Goal: Task Accomplishment & Management: Use online tool/utility

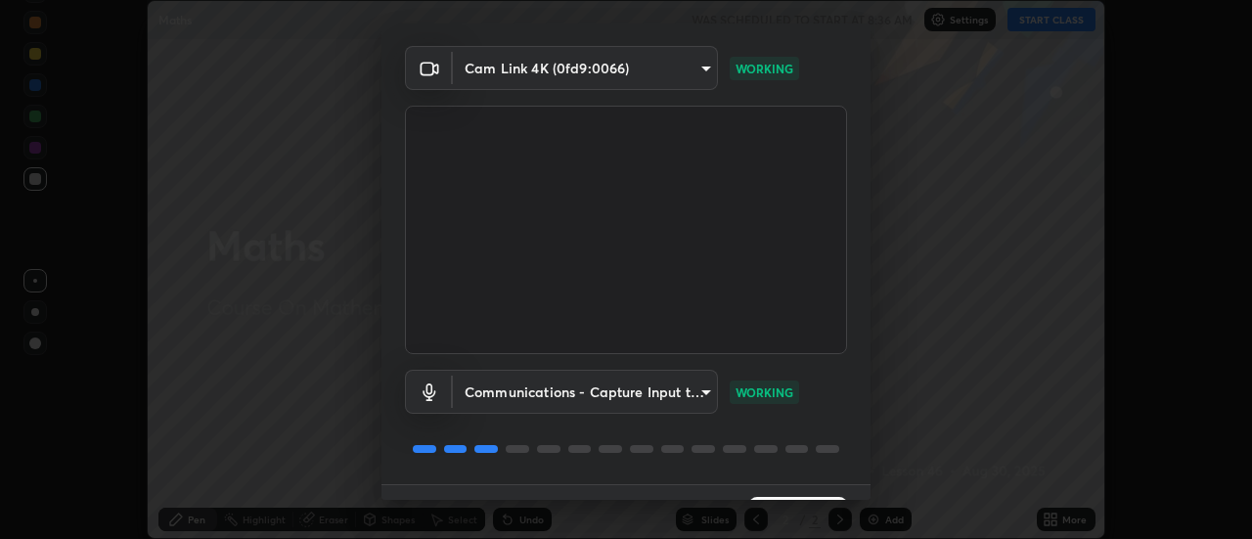
scroll to position [103, 0]
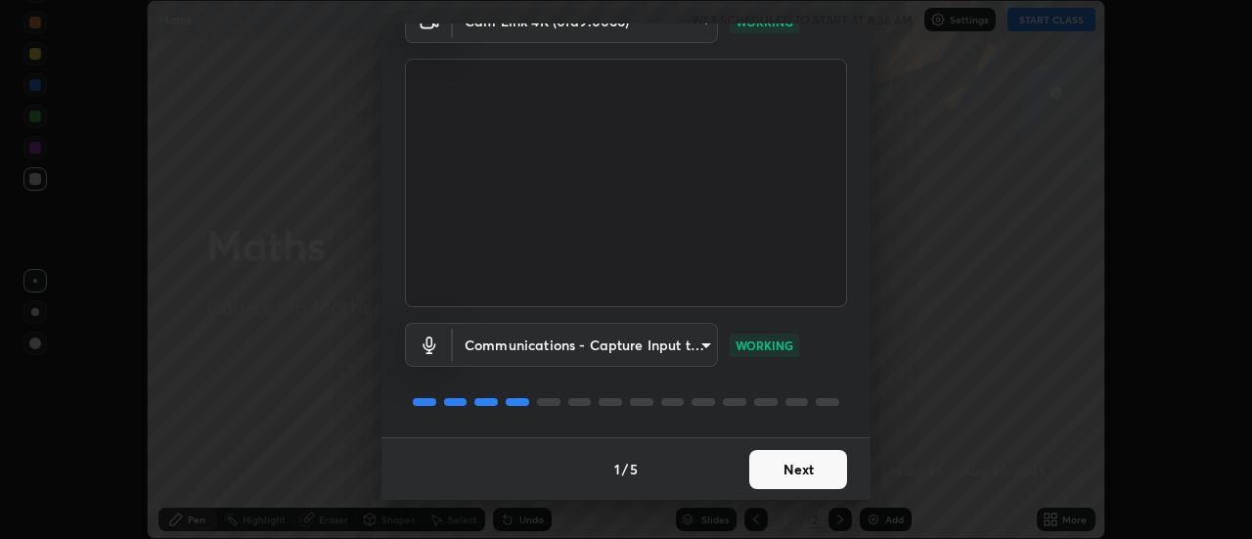
click at [778, 467] on button "Next" at bounding box center [798, 469] width 98 height 39
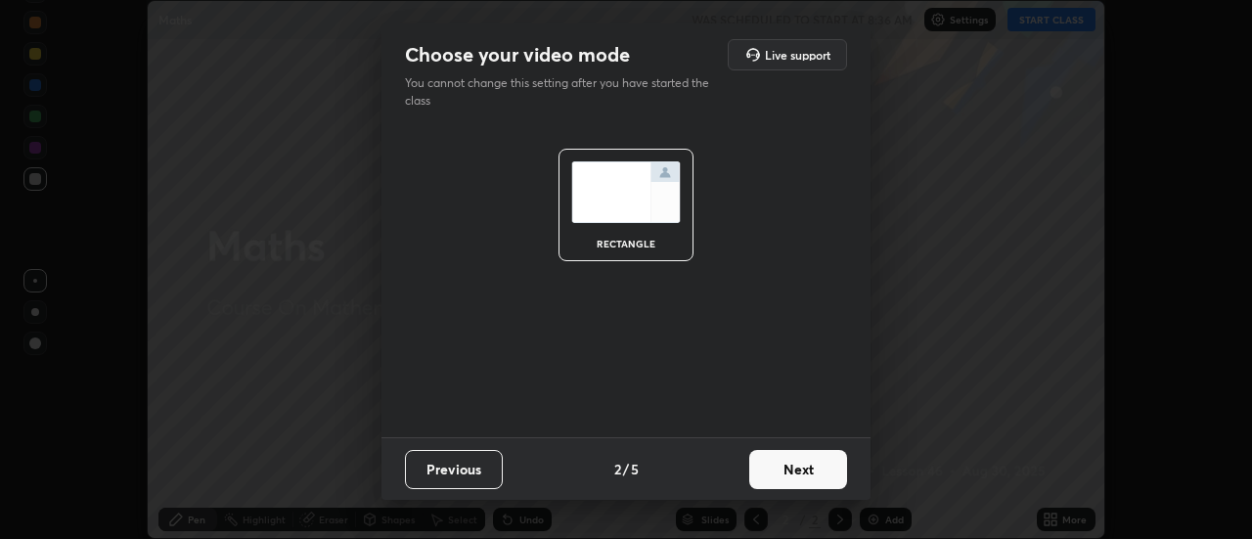
scroll to position [0, 0]
click at [778, 472] on button "Next" at bounding box center [798, 469] width 98 height 39
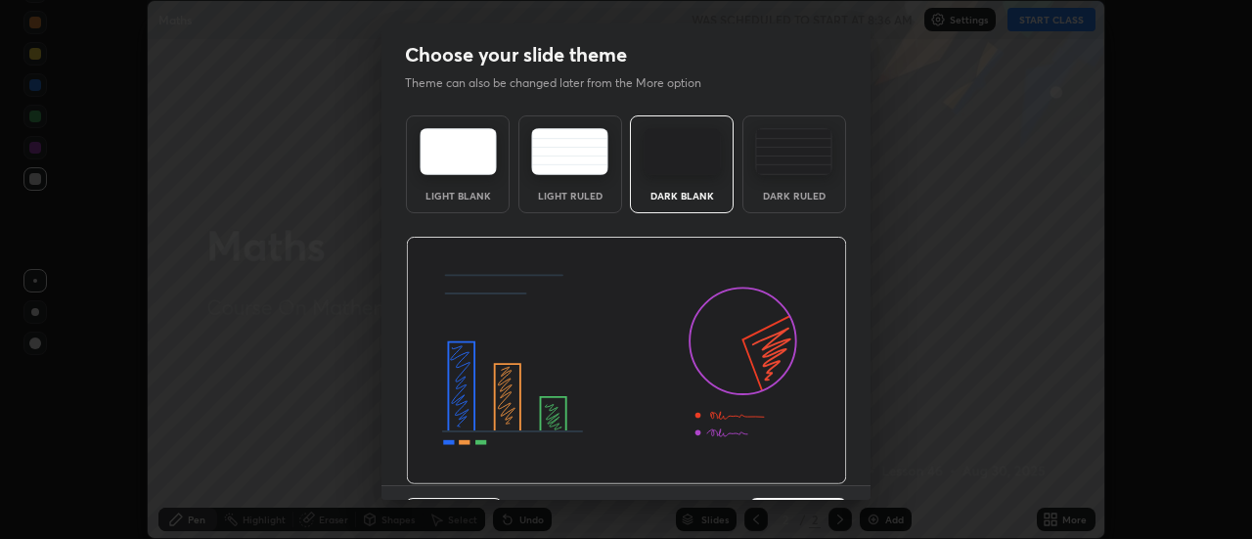
click at [777, 476] on img at bounding box center [626, 361] width 441 height 249
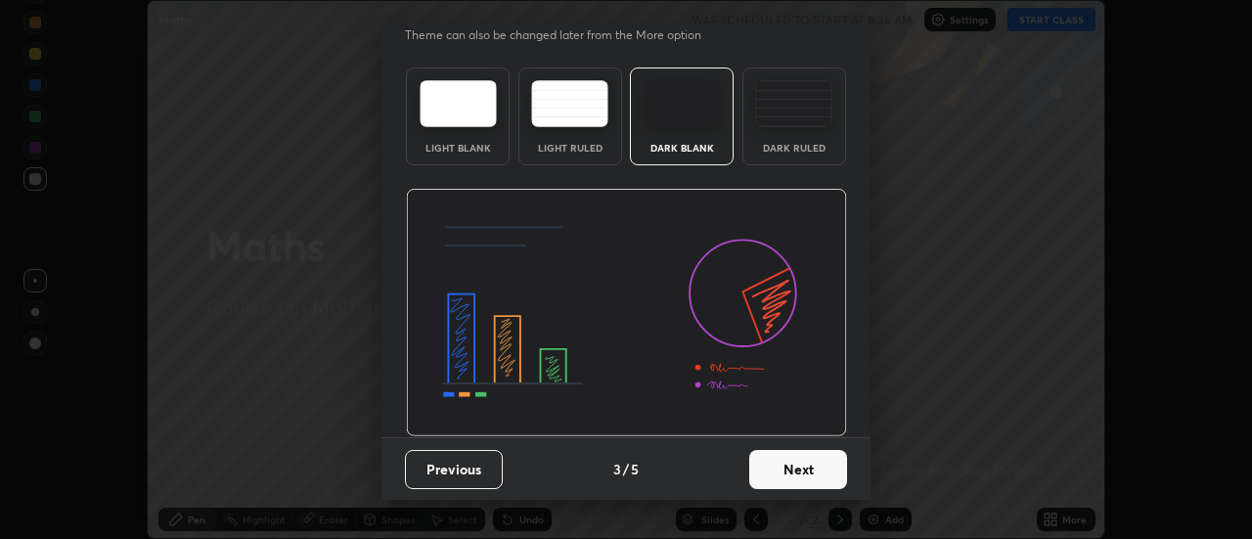
click at [779, 476] on button "Next" at bounding box center [798, 469] width 98 height 39
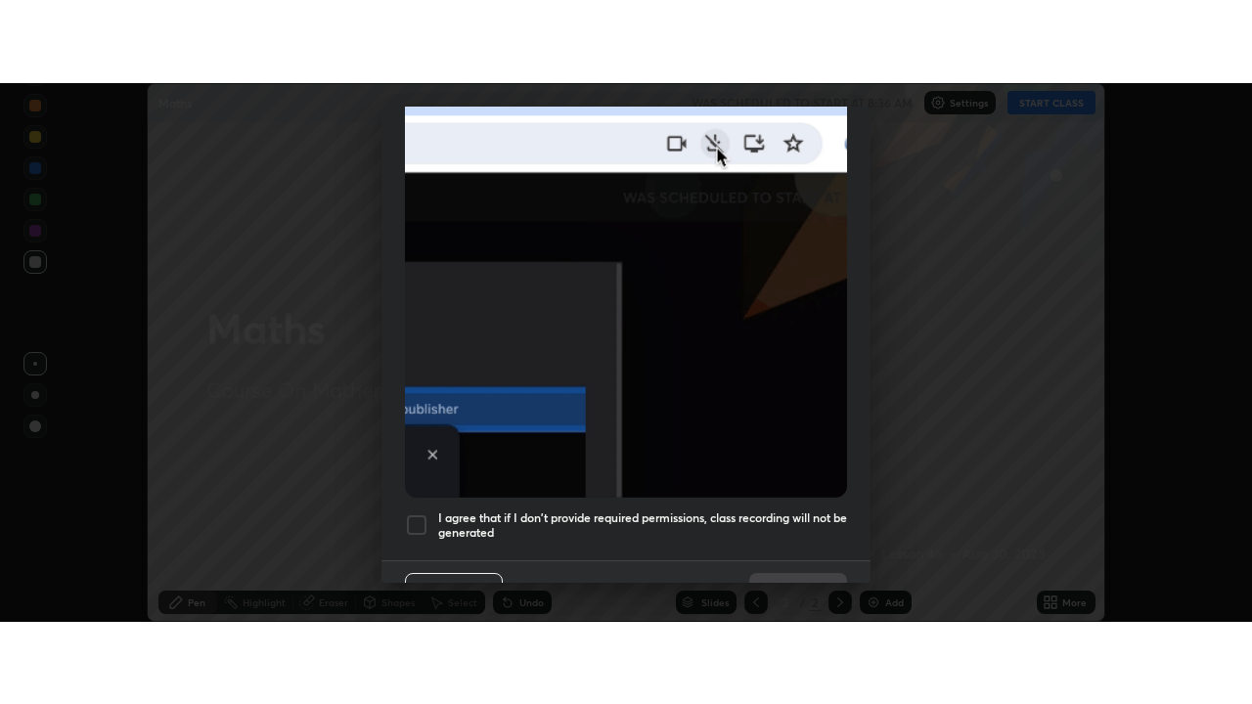
scroll to position [502, 0]
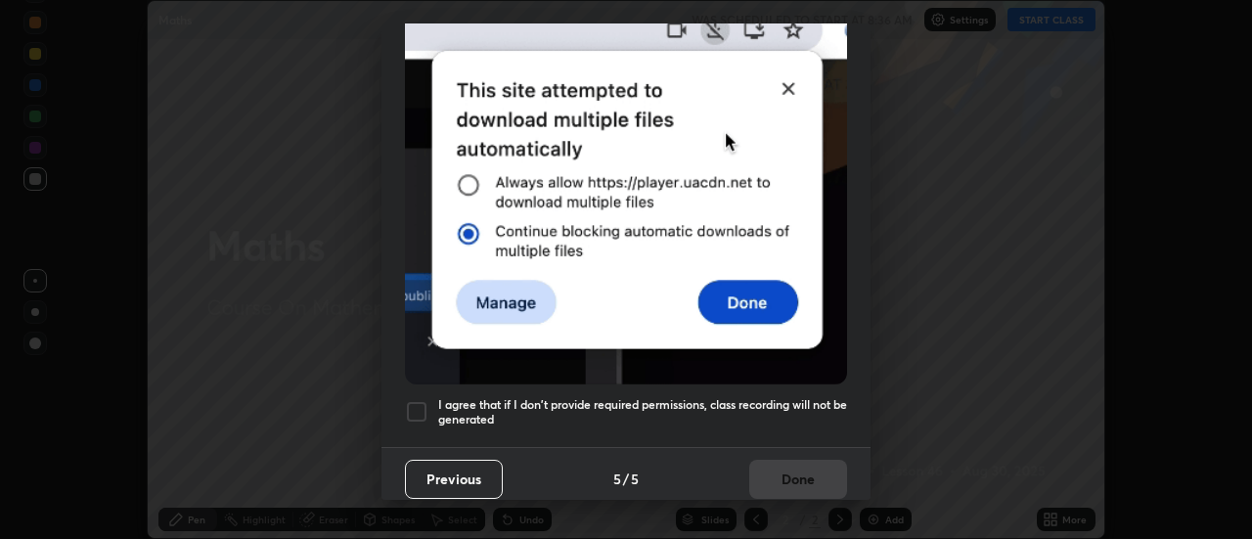
click at [503, 402] on h5 "I agree that if I don't provide required permissions, class recording will not …" at bounding box center [642, 412] width 409 height 30
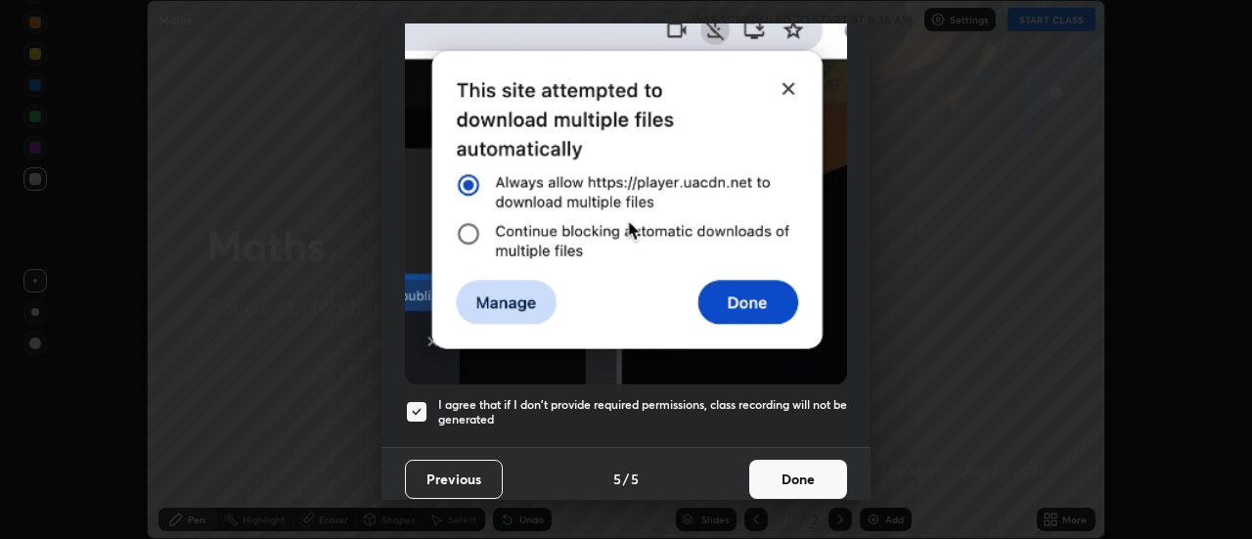
click at [772, 480] on button "Done" at bounding box center [798, 479] width 98 height 39
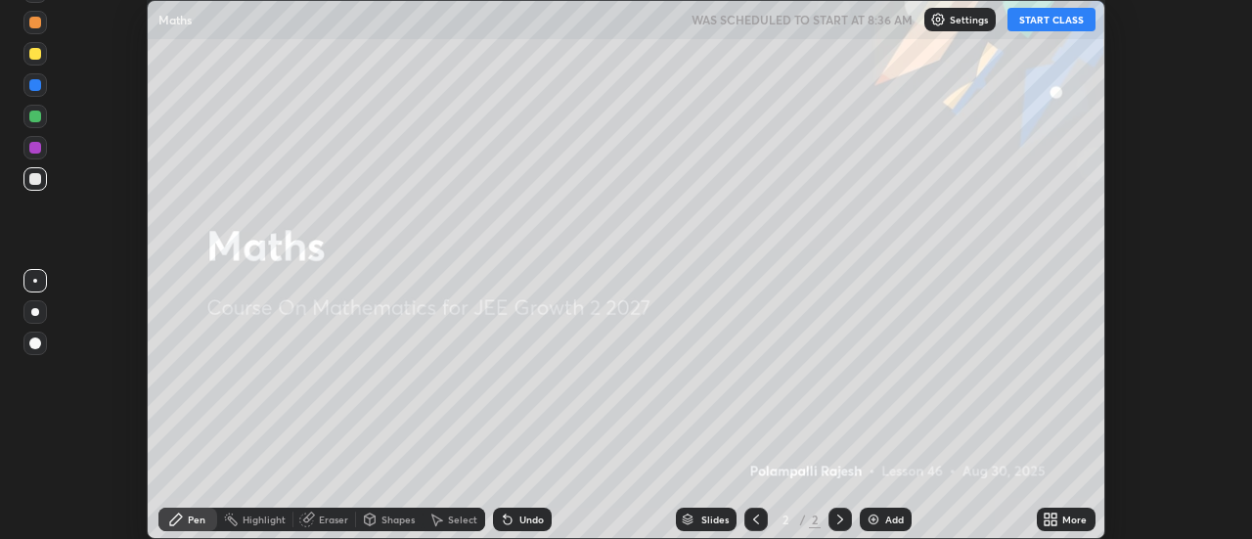
click at [1065, 521] on div "More" at bounding box center [1075, 520] width 24 height 10
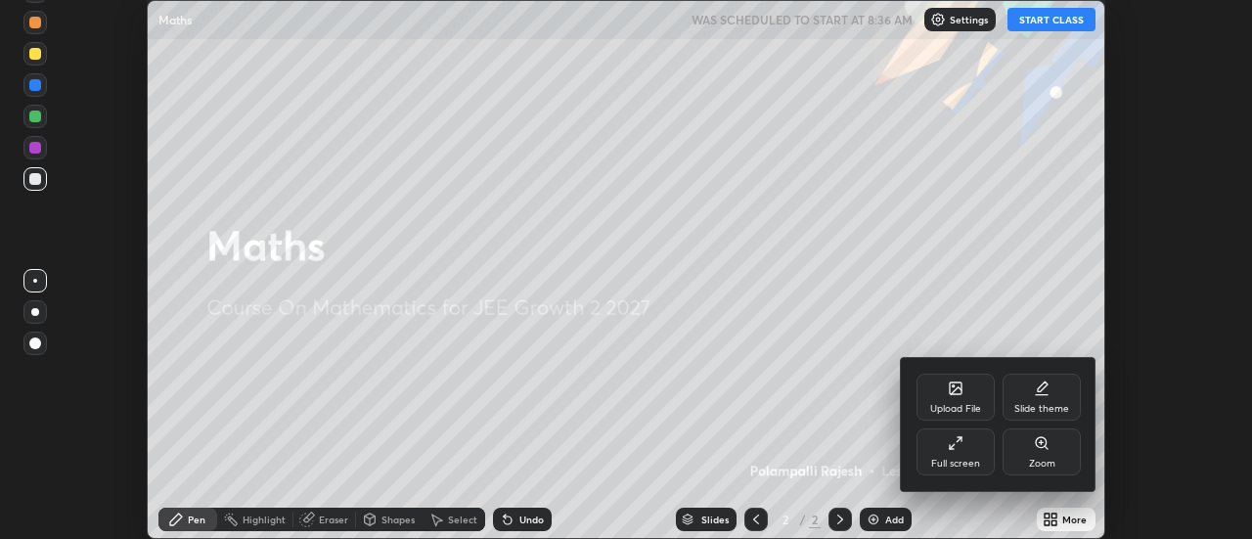
click at [970, 459] on div "Full screen" at bounding box center [955, 464] width 49 height 10
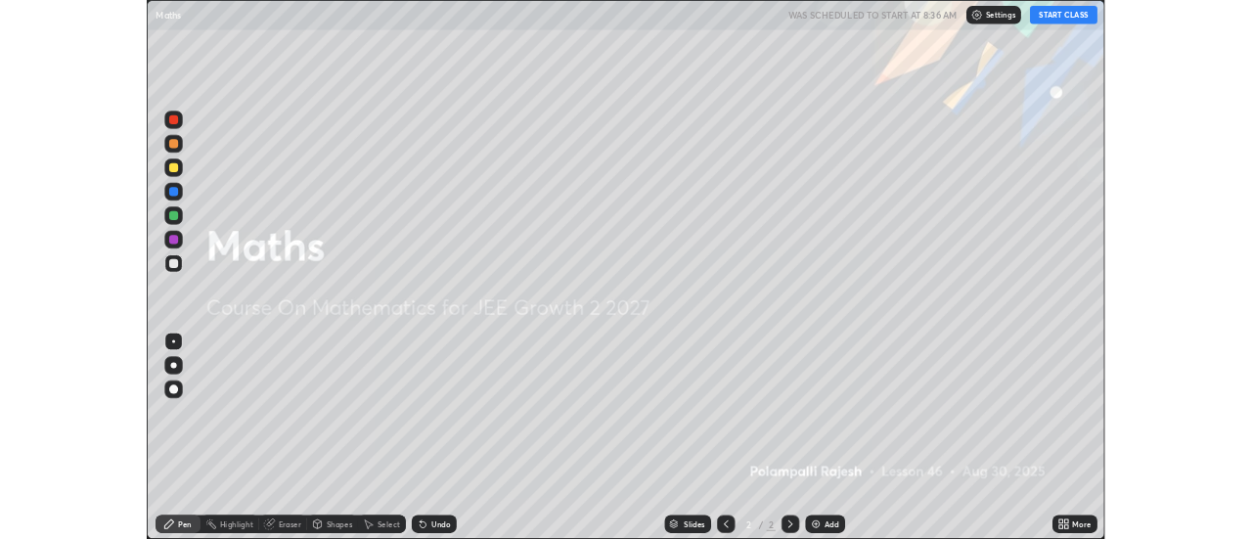
scroll to position [704, 1252]
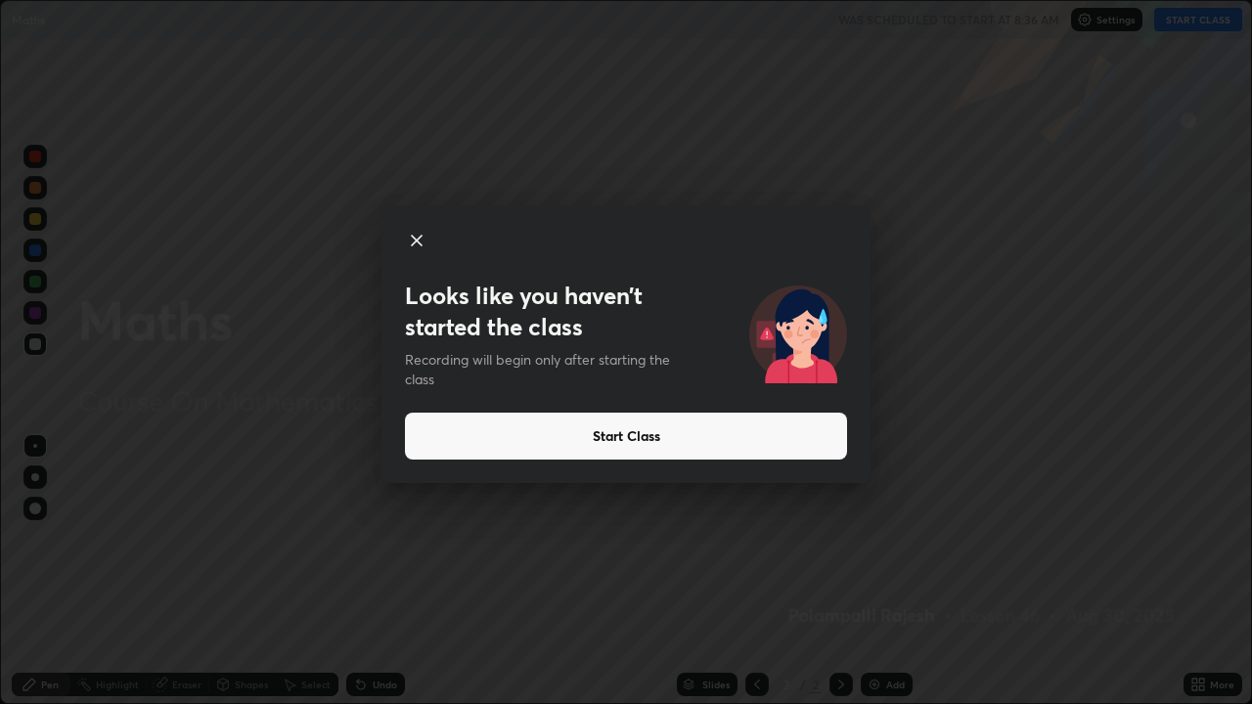
click at [627, 440] on button "Start Class" at bounding box center [626, 436] width 442 height 47
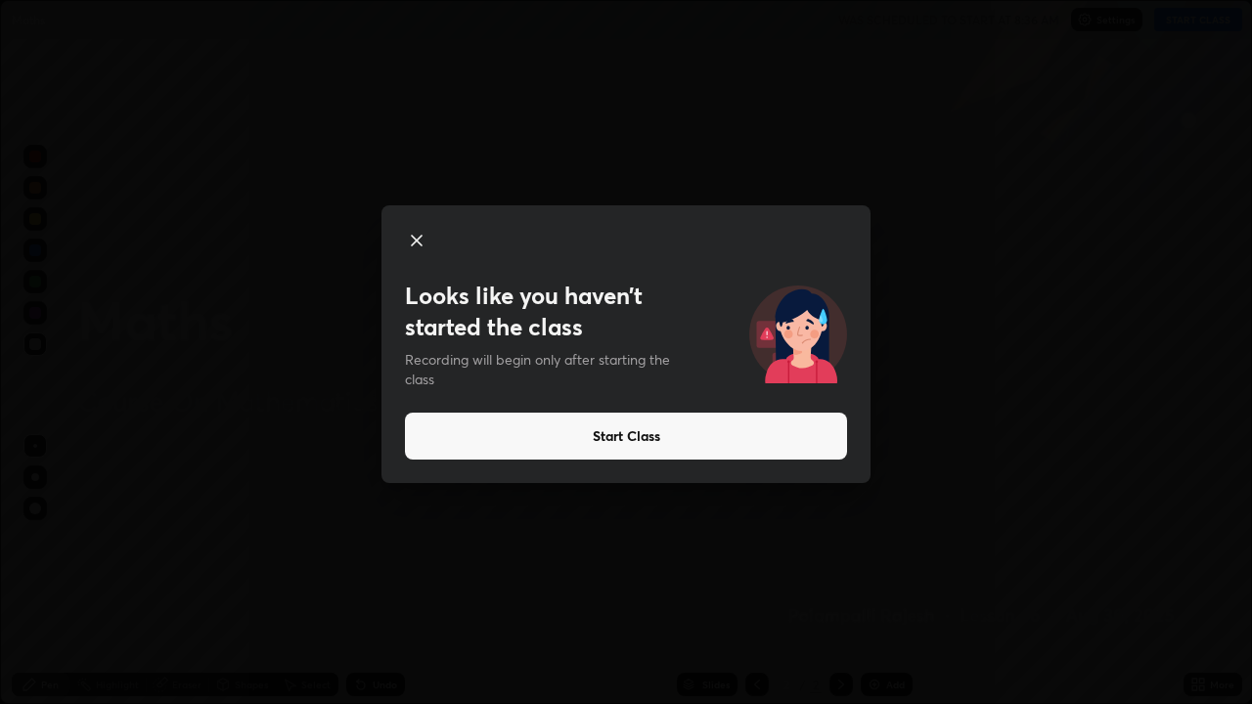
click at [657, 441] on button "Start Class" at bounding box center [626, 436] width 442 height 47
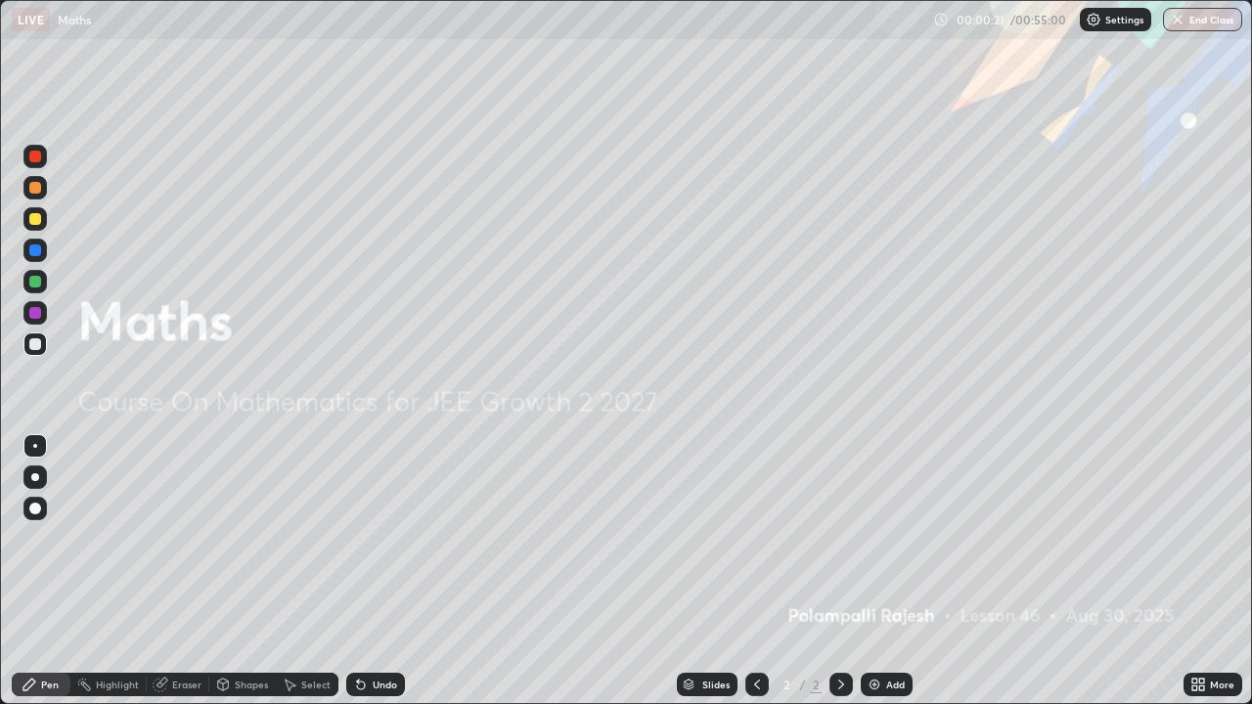
click at [878, 538] on img at bounding box center [875, 685] width 16 height 16
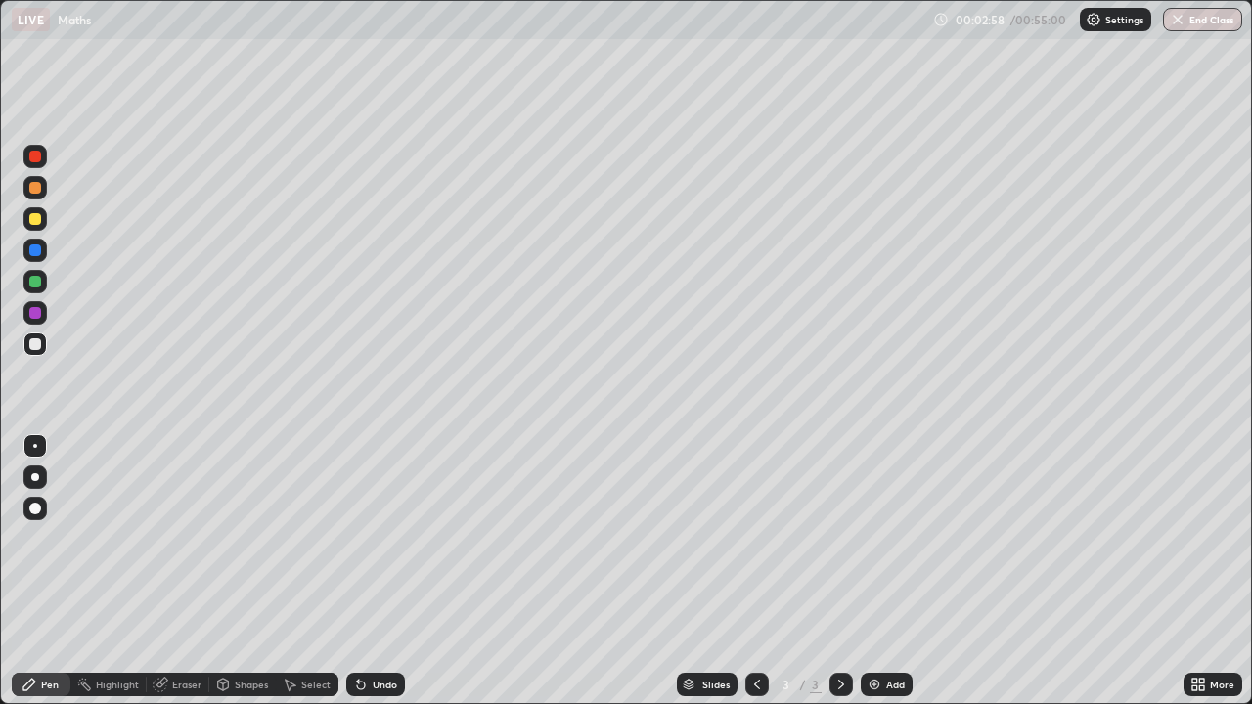
click at [364, 538] on icon at bounding box center [361, 685] width 16 height 16
click at [374, 538] on div "Undo" at bounding box center [385, 685] width 24 height 10
click at [373, 538] on div "Undo" at bounding box center [385, 685] width 24 height 10
click at [384, 538] on div "Undo" at bounding box center [385, 685] width 24 height 10
click at [383, 538] on div "Undo" at bounding box center [385, 685] width 24 height 10
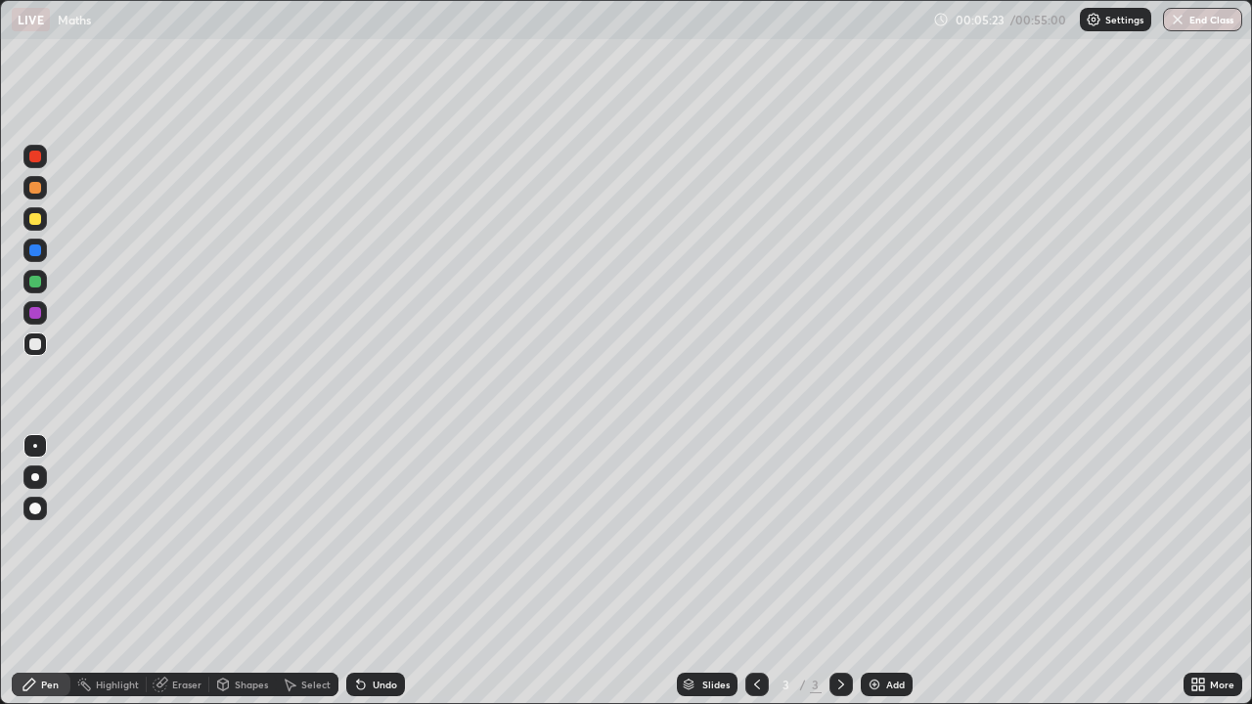
click at [384, 538] on div "Undo" at bounding box center [385, 685] width 24 height 10
click at [382, 538] on div "Undo" at bounding box center [385, 685] width 24 height 10
click at [379, 538] on div "Undo" at bounding box center [375, 684] width 59 height 23
click at [369, 538] on div "Undo" at bounding box center [375, 684] width 59 height 23
click at [358, 538] on icon at bounding box center [361, 686] width 8 height 8
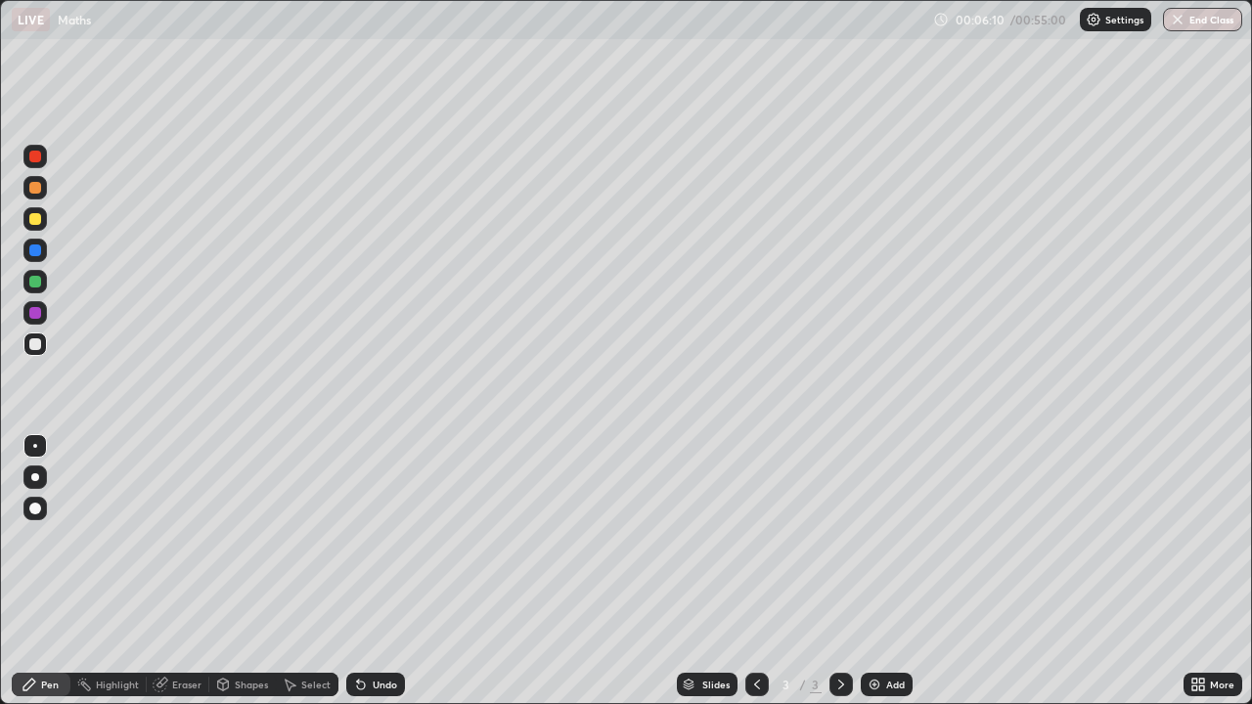
click at [358, 538] on icon at bounding box center [361, 686] width 8 height 8
click at [367, 538] on div "Undo" at bounding box center [375, 684] width 59 height 23
click at [370, 538] on div "Undo" at bounding box center [375, 684] width 59 height 23
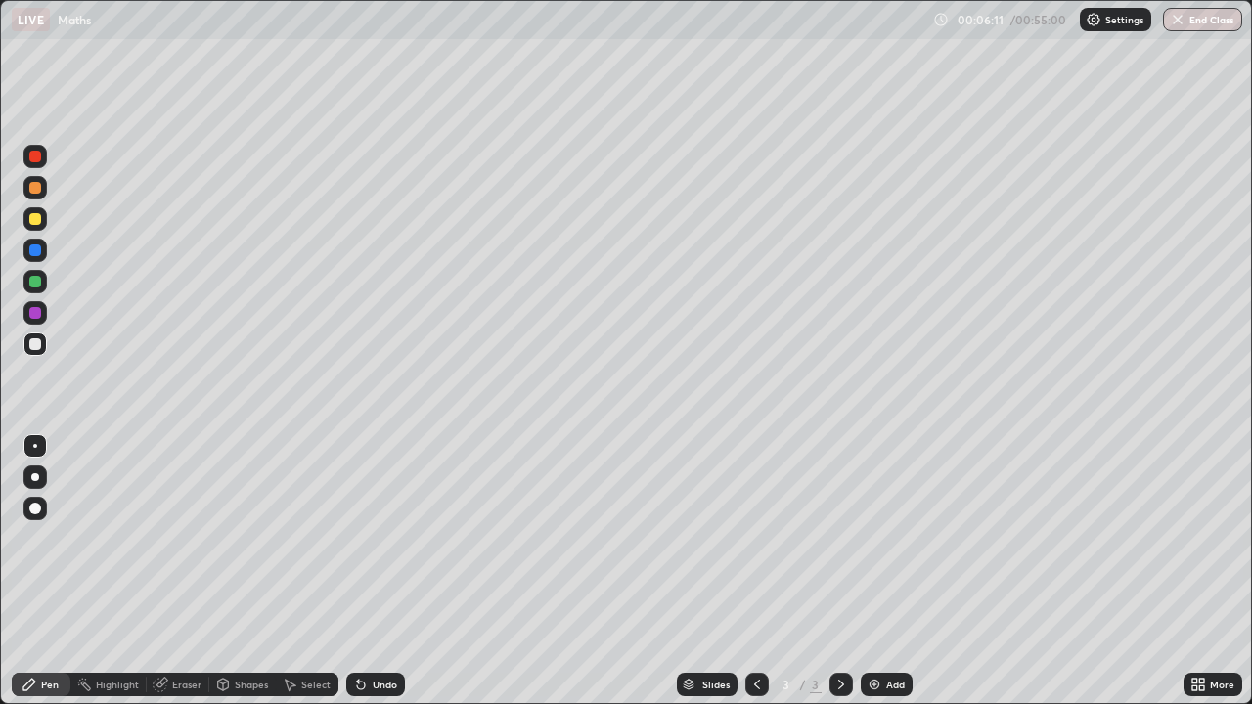
click at [371, 538] on div "Undo" at bounding box center [375, 684] width 59 height 23
click at [373, 538] on div "Undo" at bounding box center [375, 684] width 59 height 23
click at [374, 538] on div "Undo" at bounding box center [375, 684] width 59 height 23
click at [373, 538] on div "Undo" at bounding box center [385, 685] width 24 height 10
click at [378, 538] on div "Undo" at bounding box center [385, 685] width 24 height 10
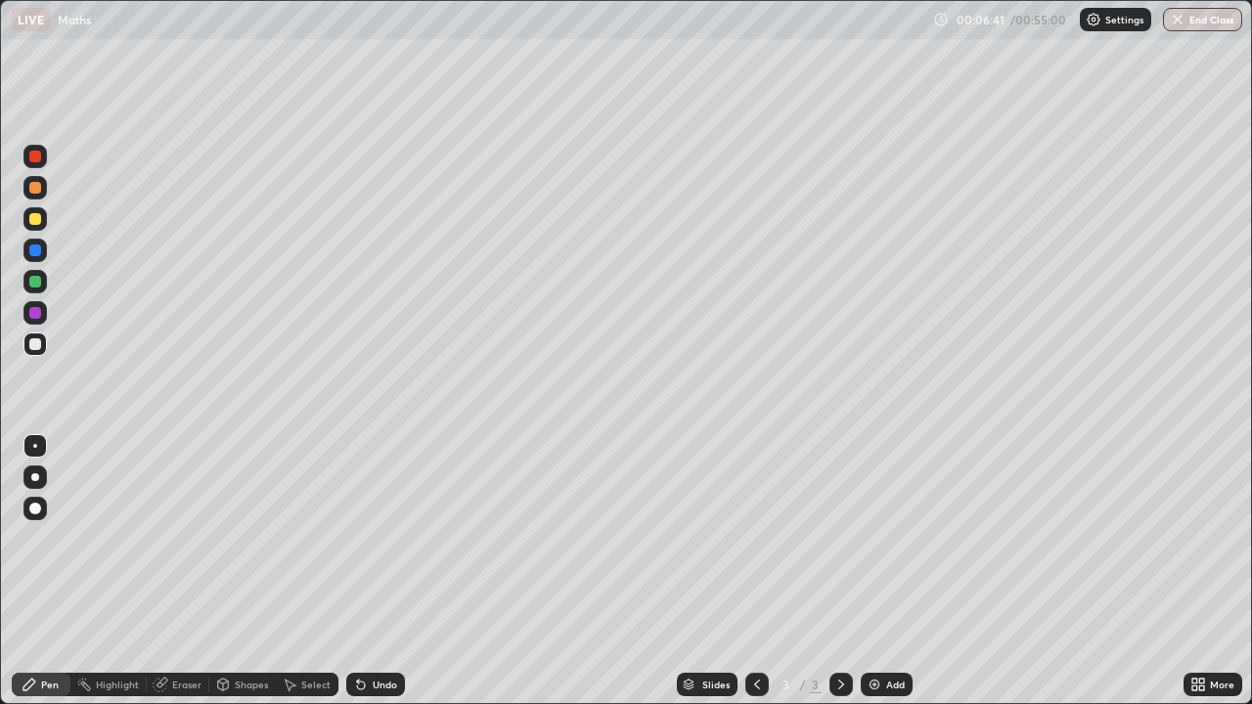
click at [381, 538] on div "Undo" at bounding box center [385, 685] width 24 height 10
click at [362, 538] on icon at bounding box center [361, 686] width 8 height 8
click at [368, 538] on div "Undo" at bounding box center [375, 684] width 59 height 23
click at [370, 538] on div "Undo" at bounding box center [375, 684] width 59 height 23
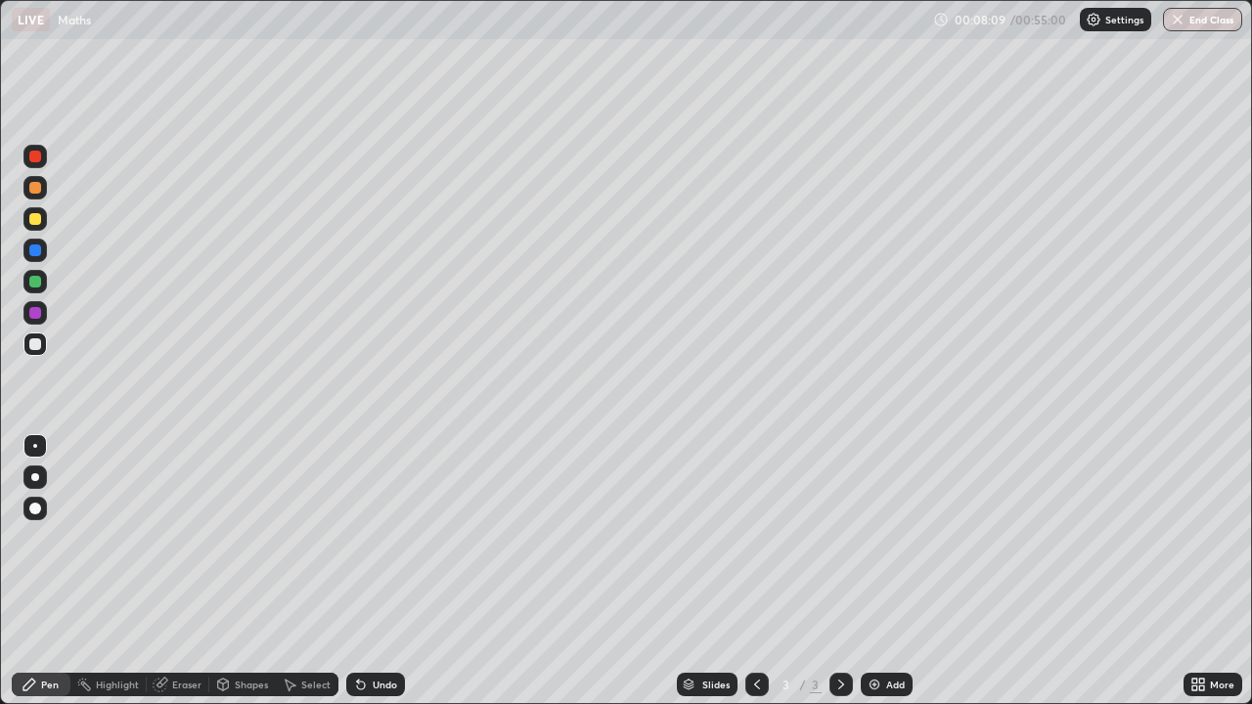
click at [367, 538] on div "Undo" at bounding box center [375, 684] width 59 height 23
click at [369, 538] on div "Undo" at bounding box center [375, 684] width 59 height 23
click at [358, 538] on icon at bounding box center [361, 686] width 8 height 8
click at [374, 538] on div "Undo" at bounding box center [385, 685] width 24 height 10
click at [164, 538] on icon at bounding box center [161, 685] width 16 height 16
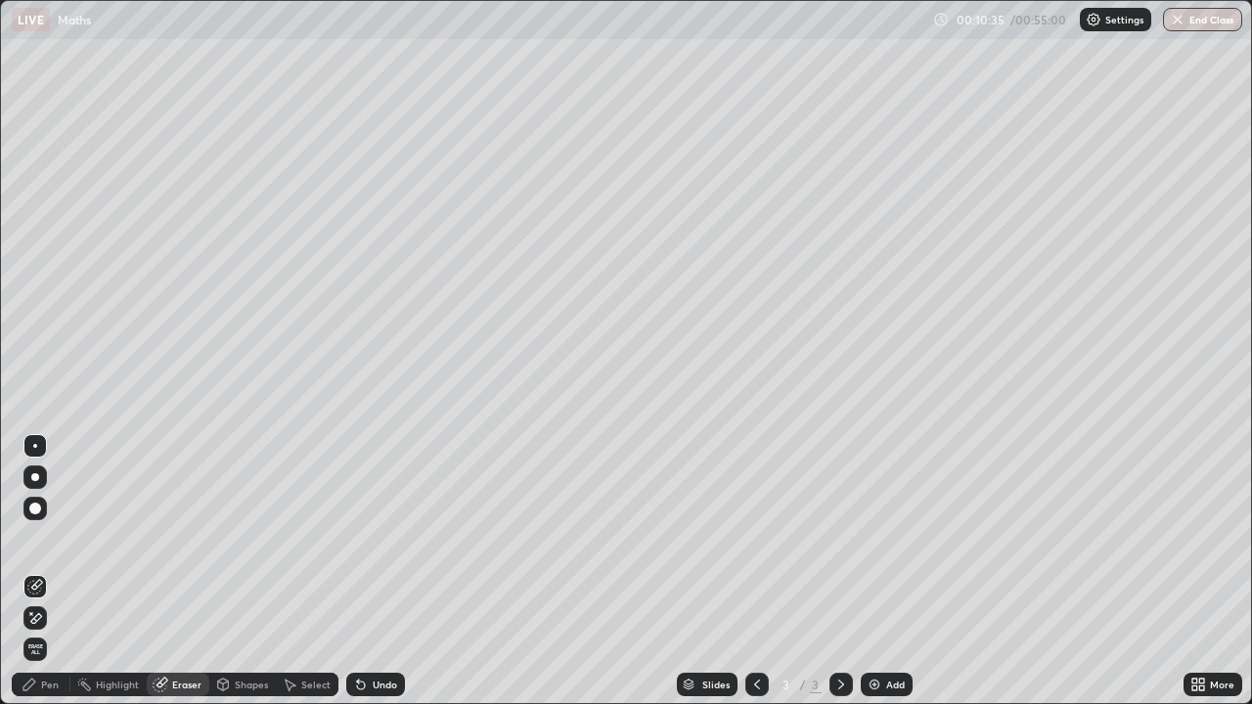
click at [40, 538] on icon at bounding box center [35, 619] width 16 height 17
click at [45, 538] on div "Pen" at bounding box center [50, 685] width 18 height 10
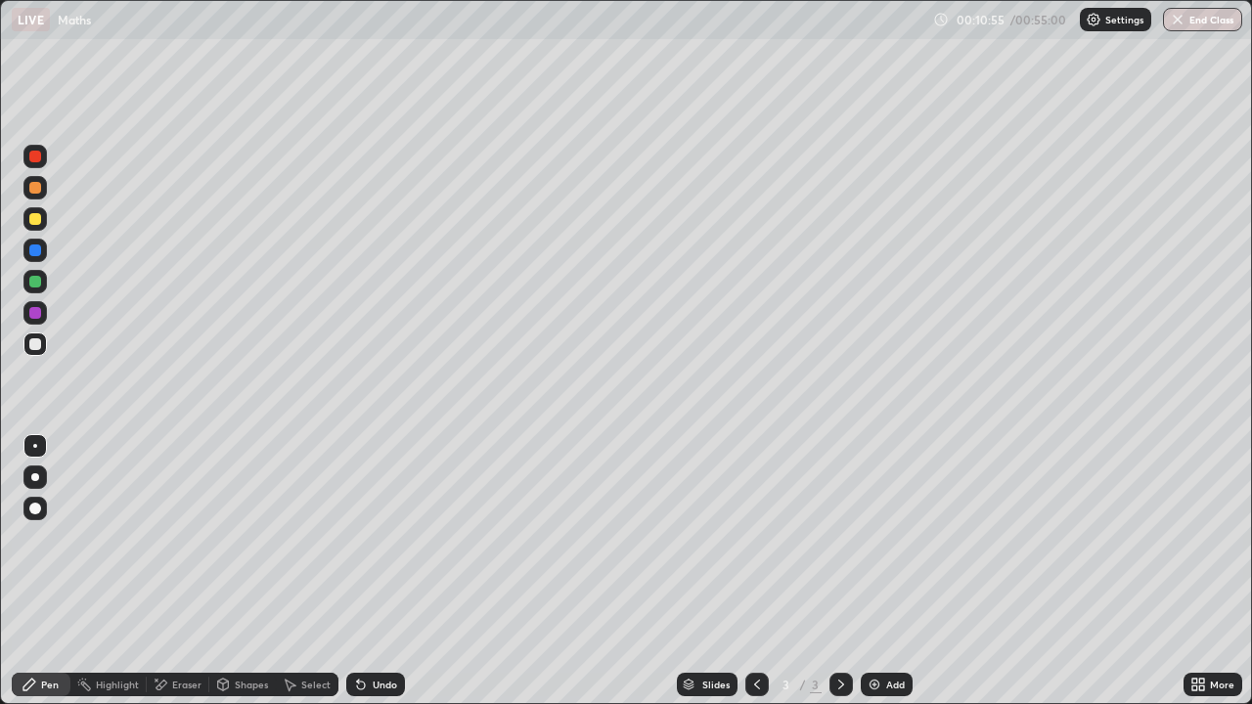
click at [161, 538] on icon at bounding box center [162, 685] width 11 height 10
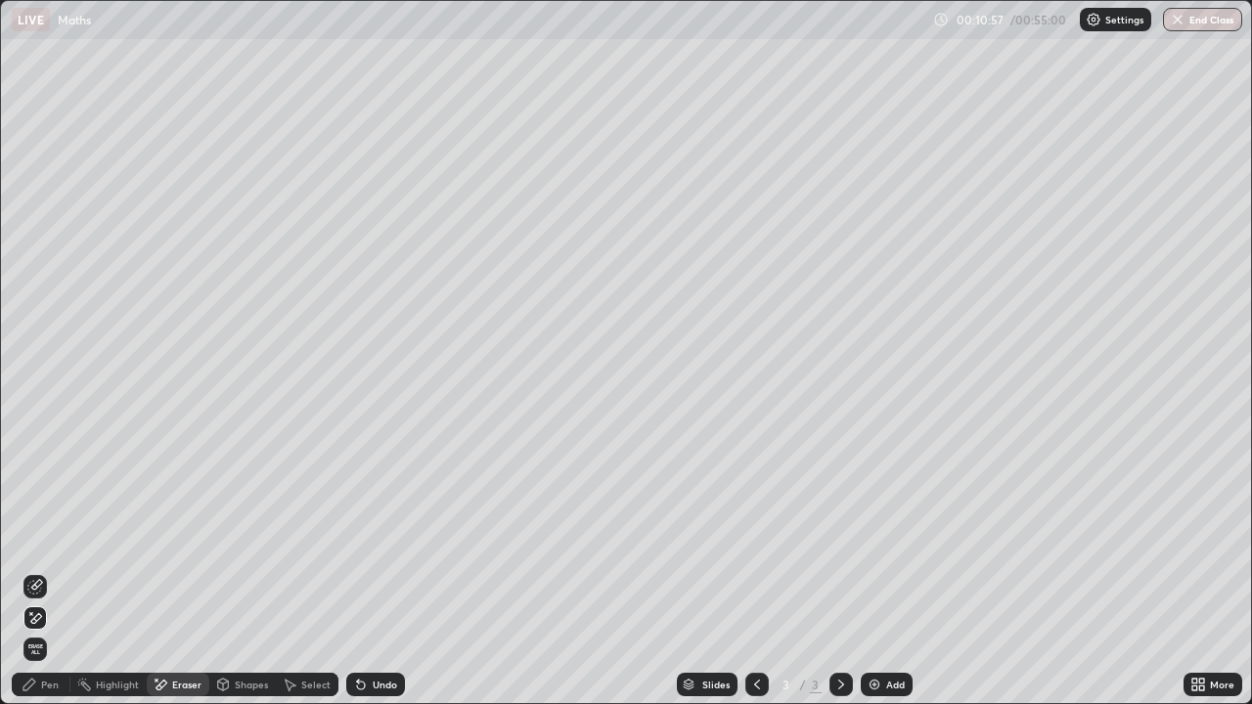
click at [53, 538] on div "Pen" at bounding box center [50, 685] width 18 height 10
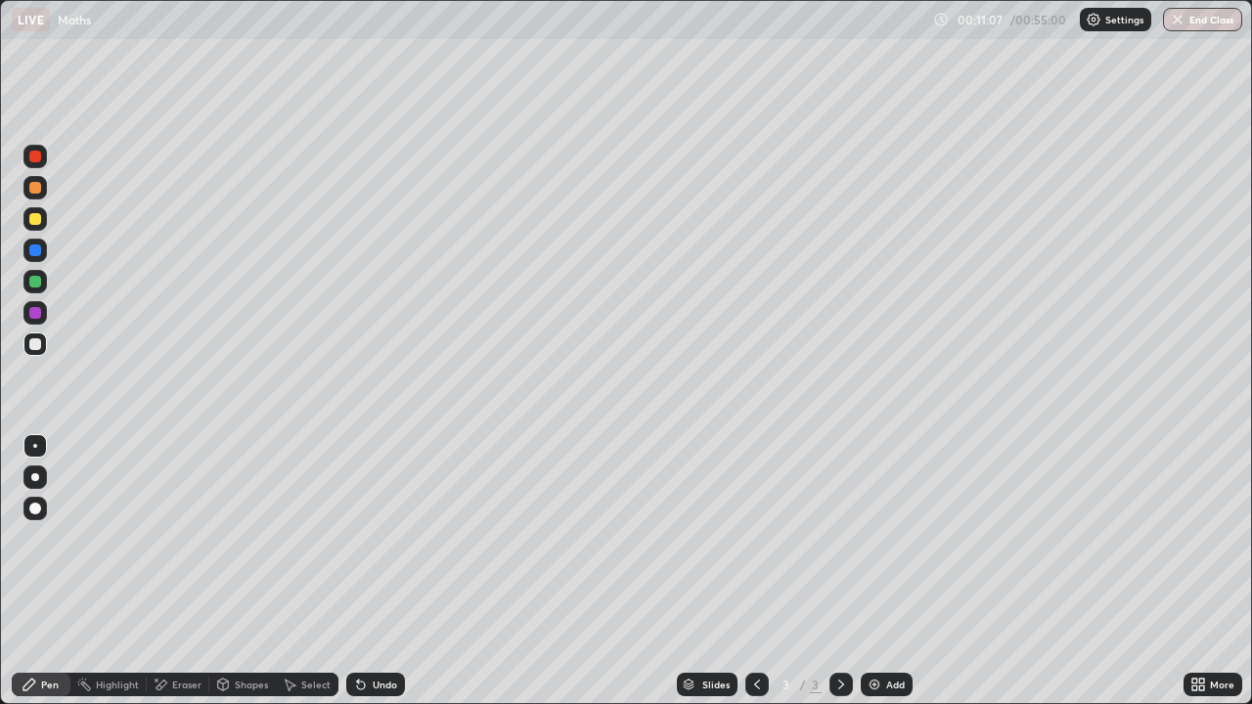
click at [365, 538] on icon at bounding box center [361, 685] width 16 height 16
click at [370, 538] on div "Undo" at bounding box center [375, 684] width 59 height 23
click at [367, 538] on div "Undo" at bounding box center [375, 684] width 59 height 23
click at [365, 538] on icon at bounding box center [361, 685] width 16 height 16
click at [364, 538] on icon at bounding box center [361, 685] width 16 height 16
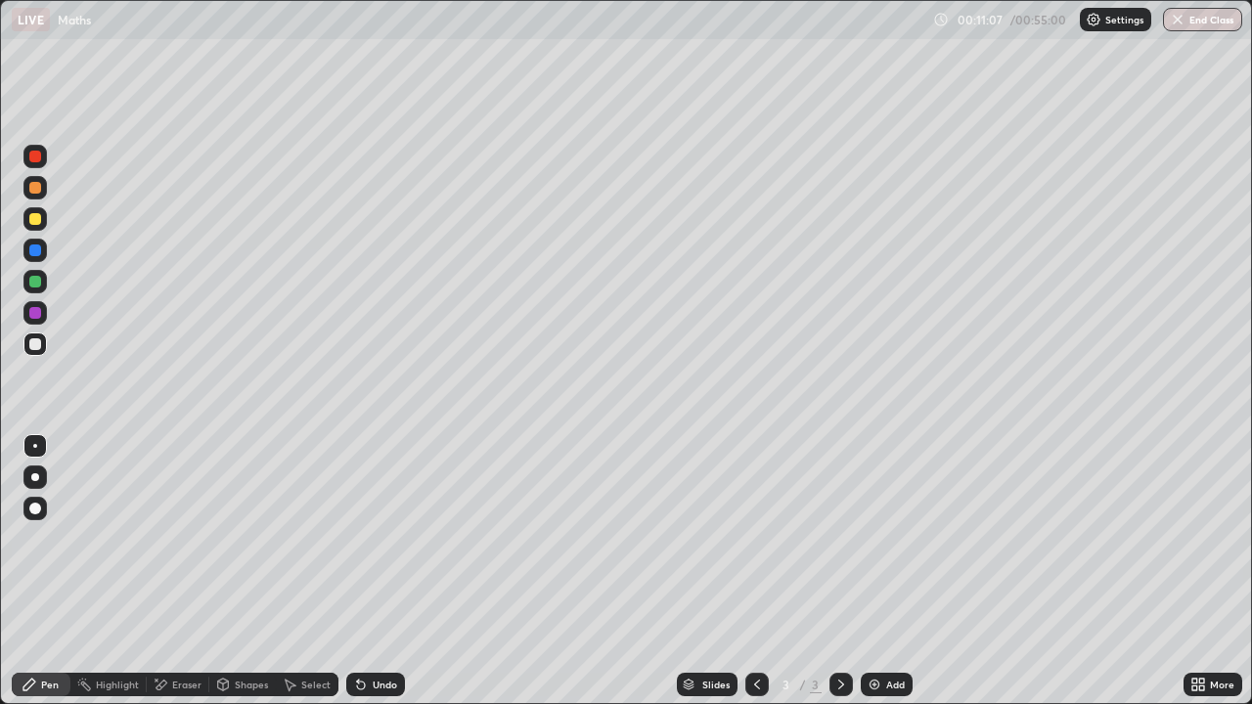
click at [358, 538] on icon at bounding box center [361, 686] width 8 height 8
click at [355, 538] on div "Undo" at bounding box center [375, 684] width 59 height 23
click at [390, 538] on div "Undo" at bounding box center [372, 684] width 67 height 39
click at [395, 538] on div "Undo" at bounding box center [372, 684] width 67 height 39
click at [877, 538] on img at bounding box center [875, 685] width 16 height 16
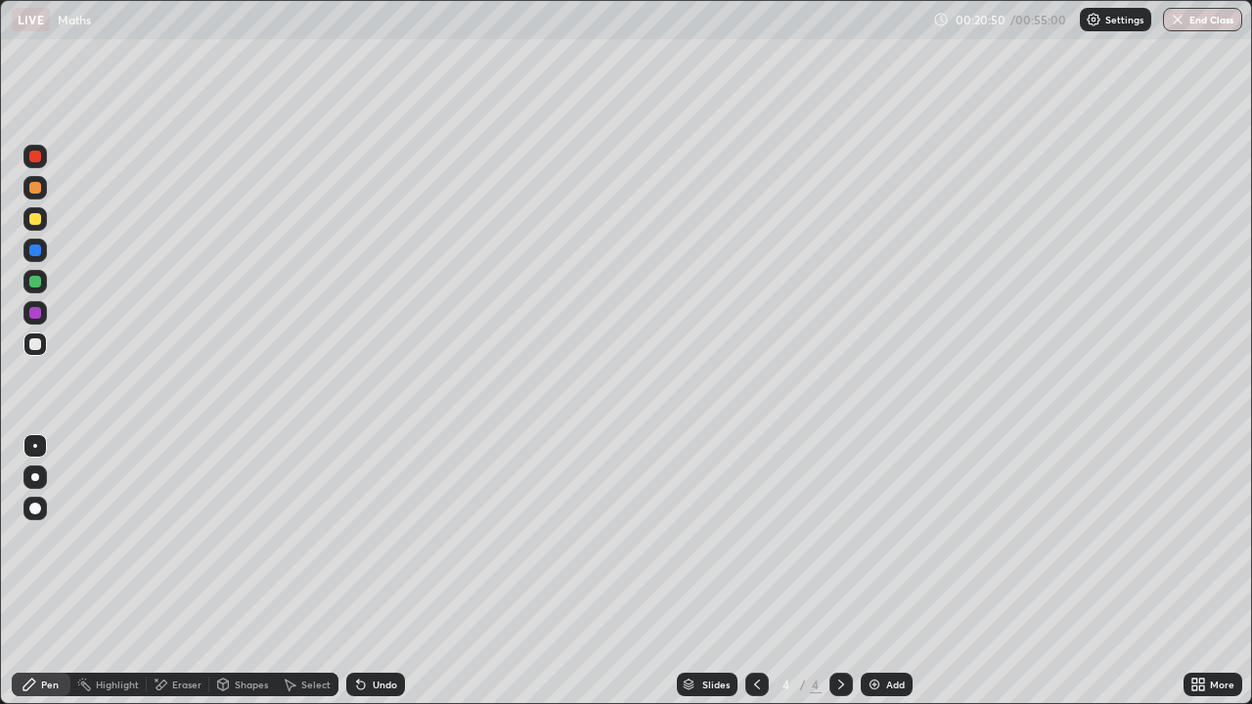
click at [374, 538] on div "Undo" at bounding box center [385, 685] width 24 height 10
click at [373, 538] on div "Undo" at bounding box center [385, 685] width 24 height 10
click at [376, 538] on div "Undo" at bounding box center [385, 685] width 24 height 10
click at [386, 538] on div "Undo" at bounding box center [375, 684] width 59 height 23
click at [378, 538] on div "Undo" at bounding box center [375, 684] width 59 height 23
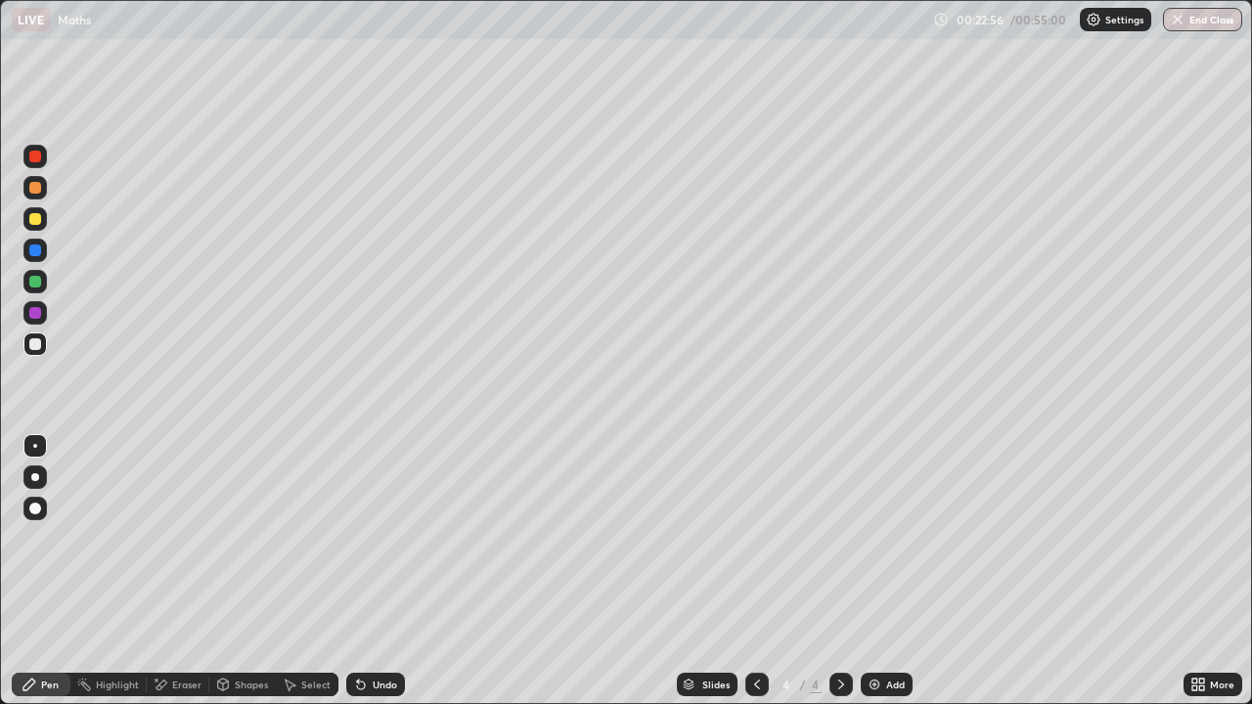
click at [373, 538] on div "Undo" at bounding box center [385, 685] width 24 height 10
click at [185, 538] on div "Eraser" at bounding box center [186, 685] width 29 height 10
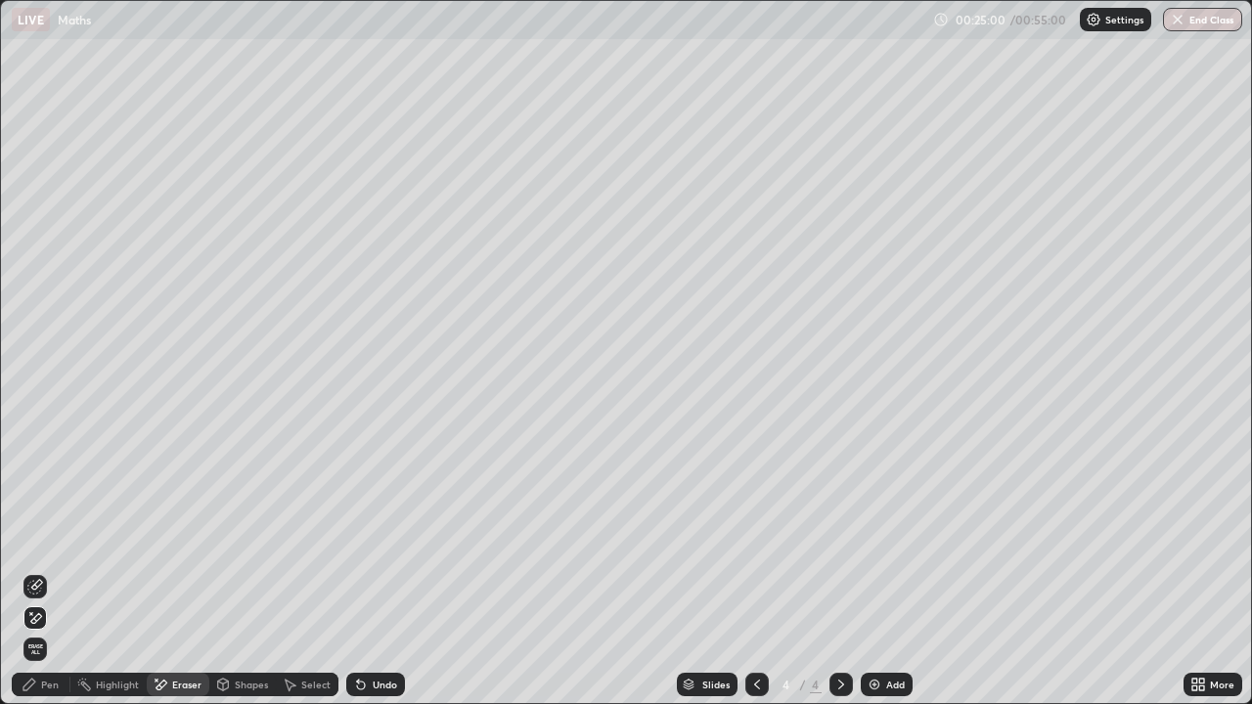
click at [49, 538] on div "Pen" at bounding box center [50, 685] width 18 height 10
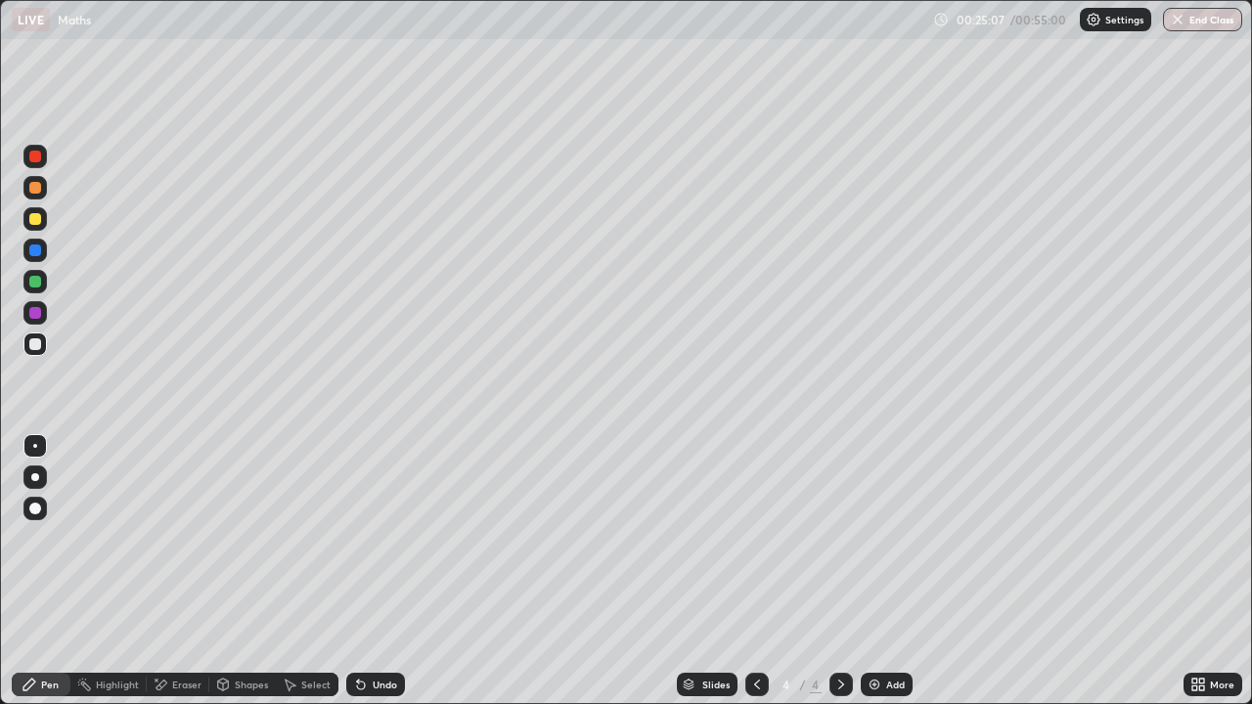
click at [173, 538] on div "Eraser" at bounding box center [186, 685] width 29 height 10
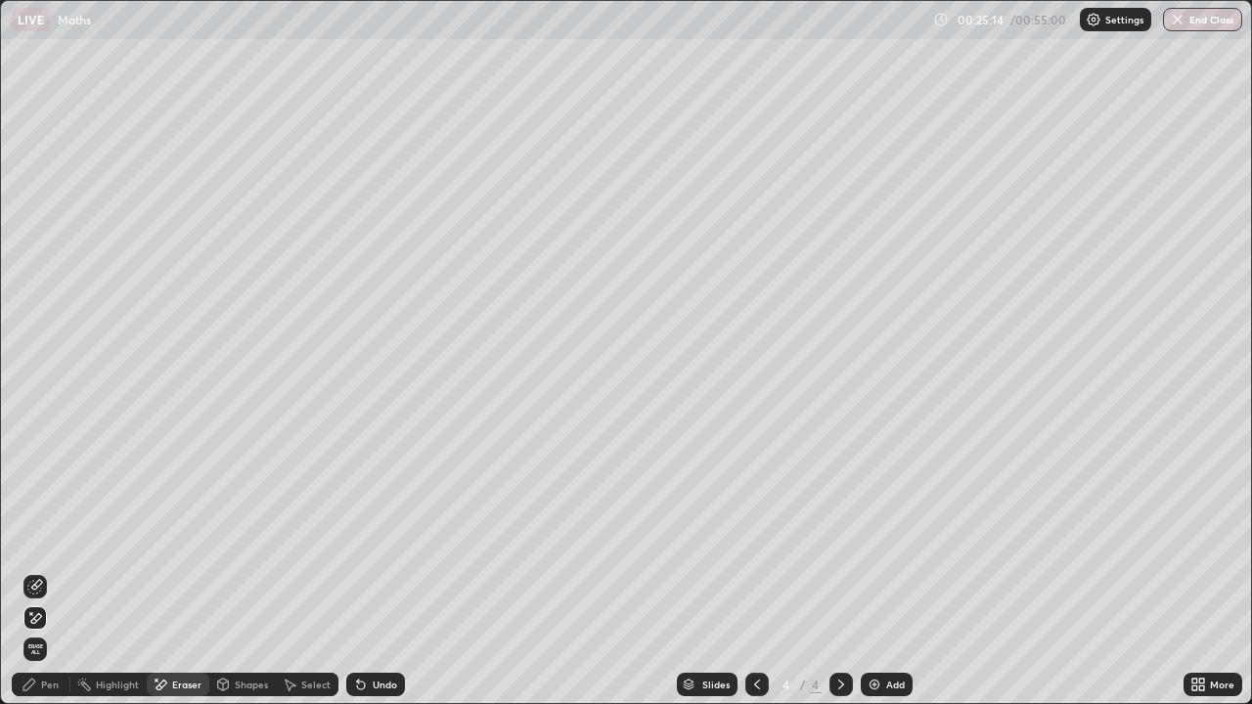
click at [35, 538] on icon at bounding box center [36, 585] width 11 height 10
click at [50, 538] on div "Pen" at bounding box center [50, 685] width 18 height 10
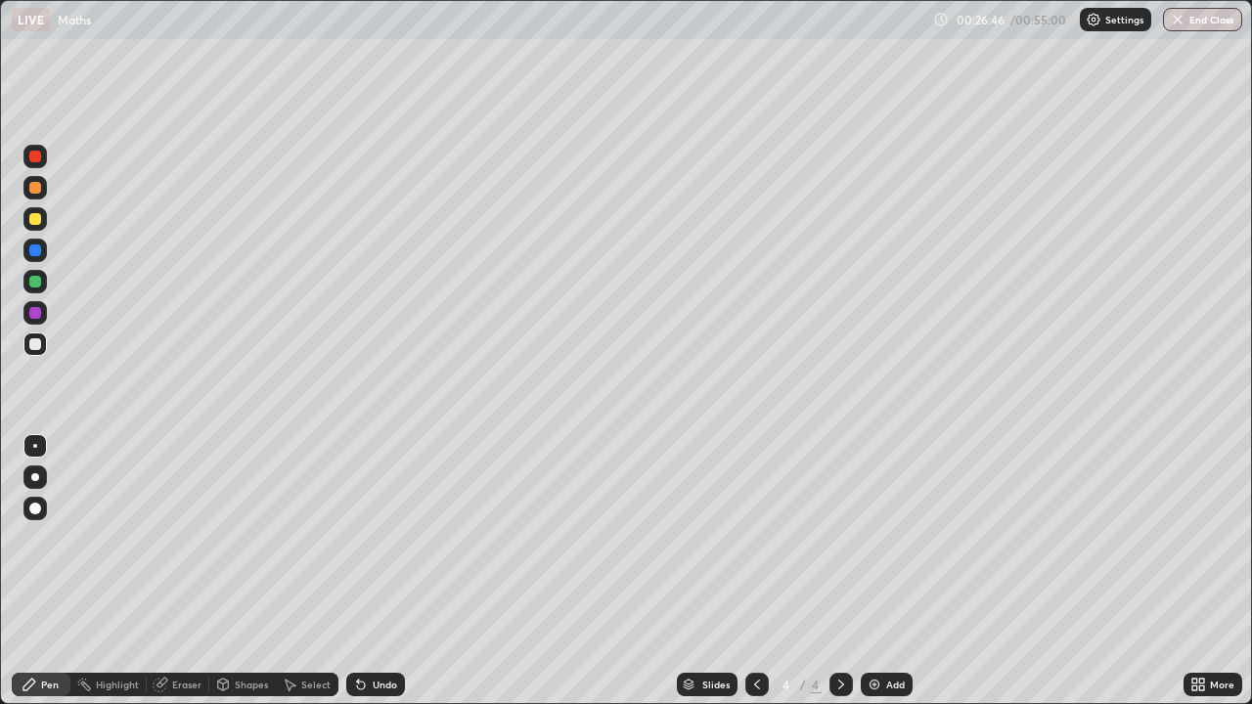
click at [186, 538] on div "Eraser" at bounding box center [186, 685] width 29 height 10
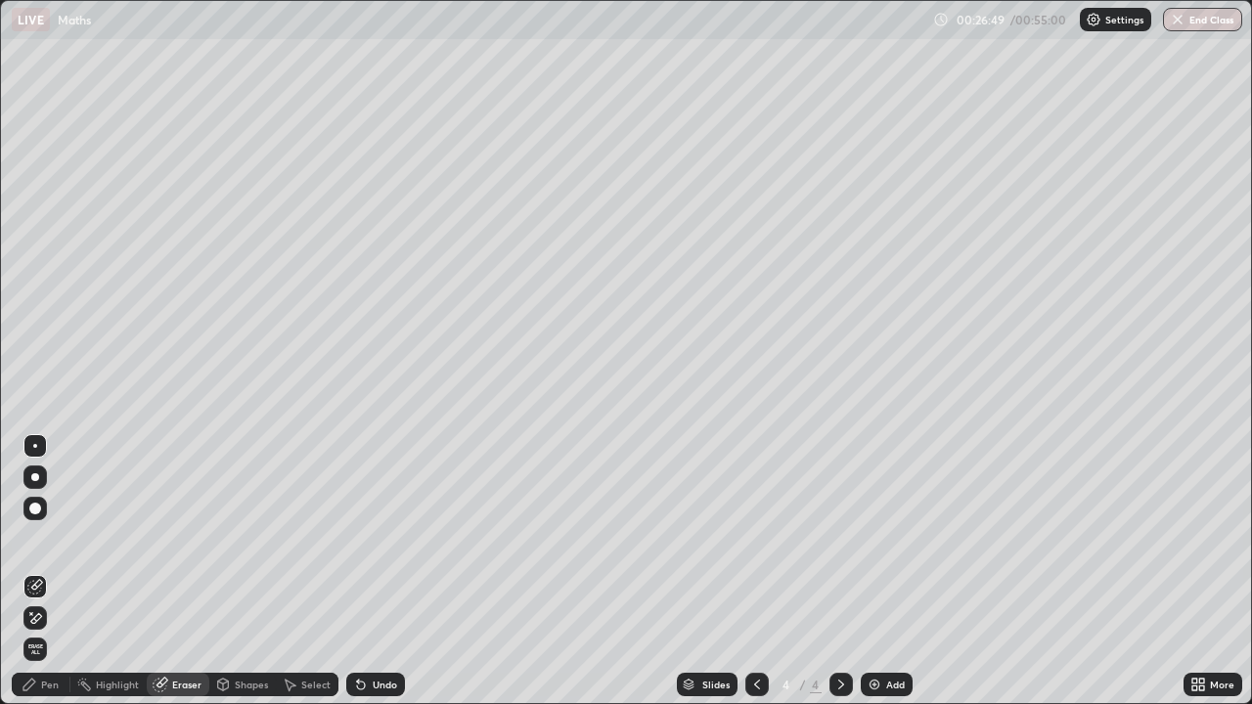
click at [59, 538] on div "Pen" at bounding box center [41, 684] width 59 height 23
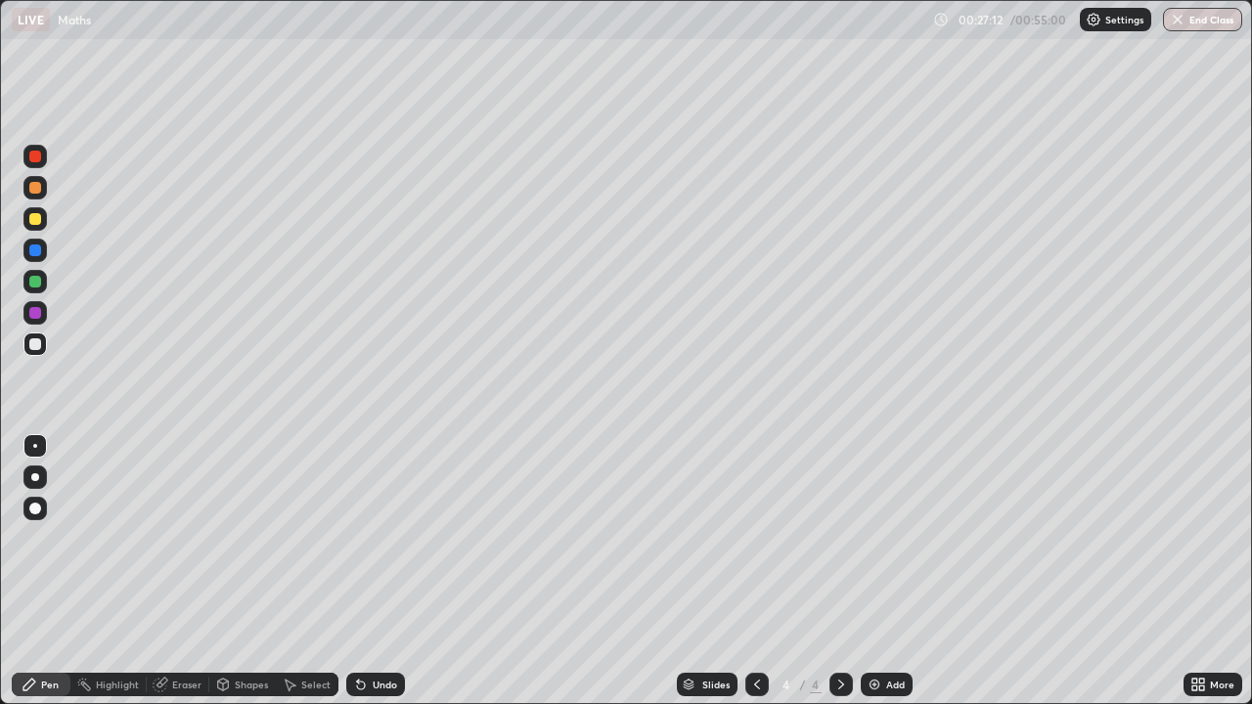
click at [365, 538] on div "Undo" at bounding box center [375, 684] width 59 height 23
click at [373, 538] on div "Undo" at bounding box center [385, 685] width 24 height 10
click at [378, 538] on div "Undo" at bounding box center [385, 685] width 24 height 10
click at [180, 538] on div "Eraser" at bounding box center [186, 685] width 29 height 10
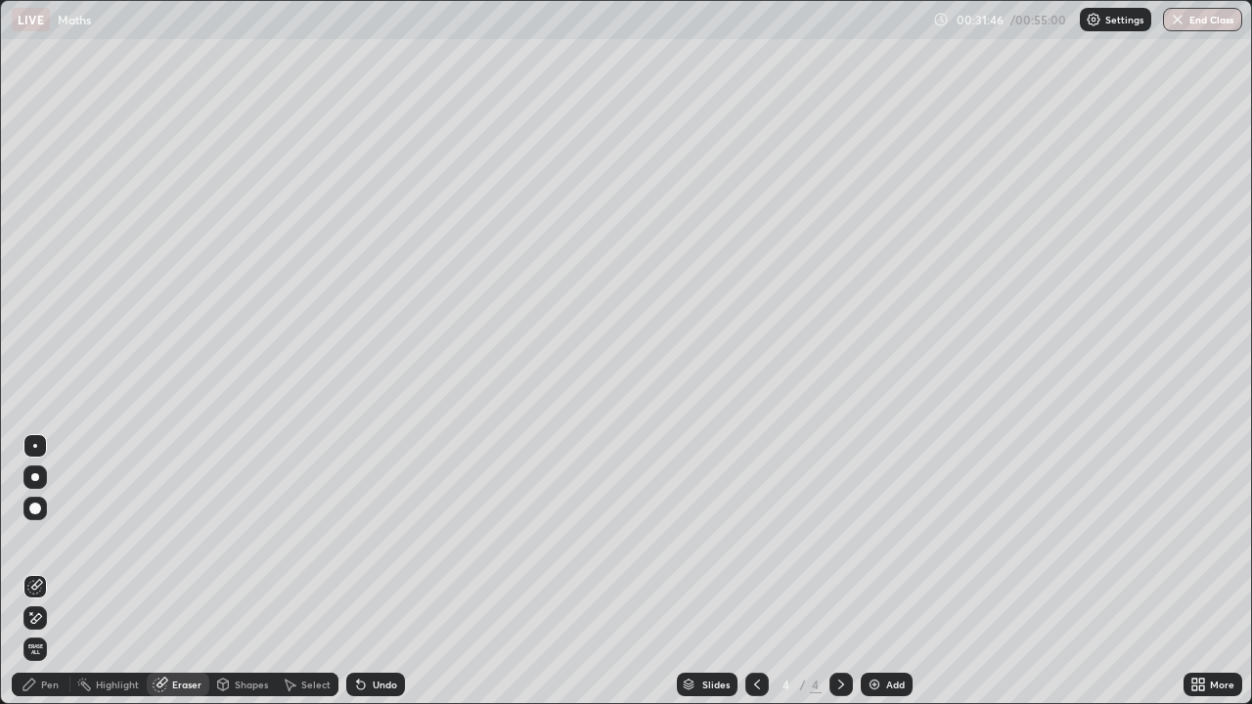
click at [31, 538] on icon at bounding box center [31, 613] width 2 height 2
click at [48, 538] on div "Pen" at bounding box center [50, 685] width 18 height 10
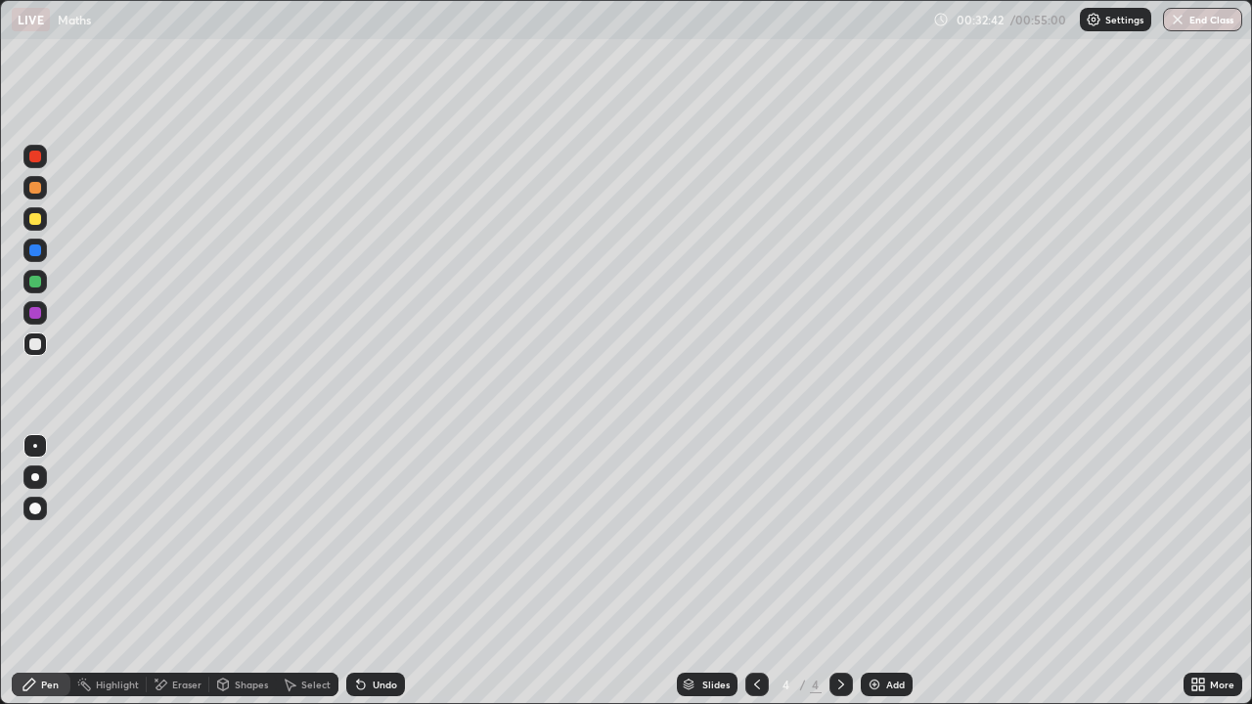
click at [170, 538] on div "Eraser" at bounding box center [178, 684] width 63 height 23
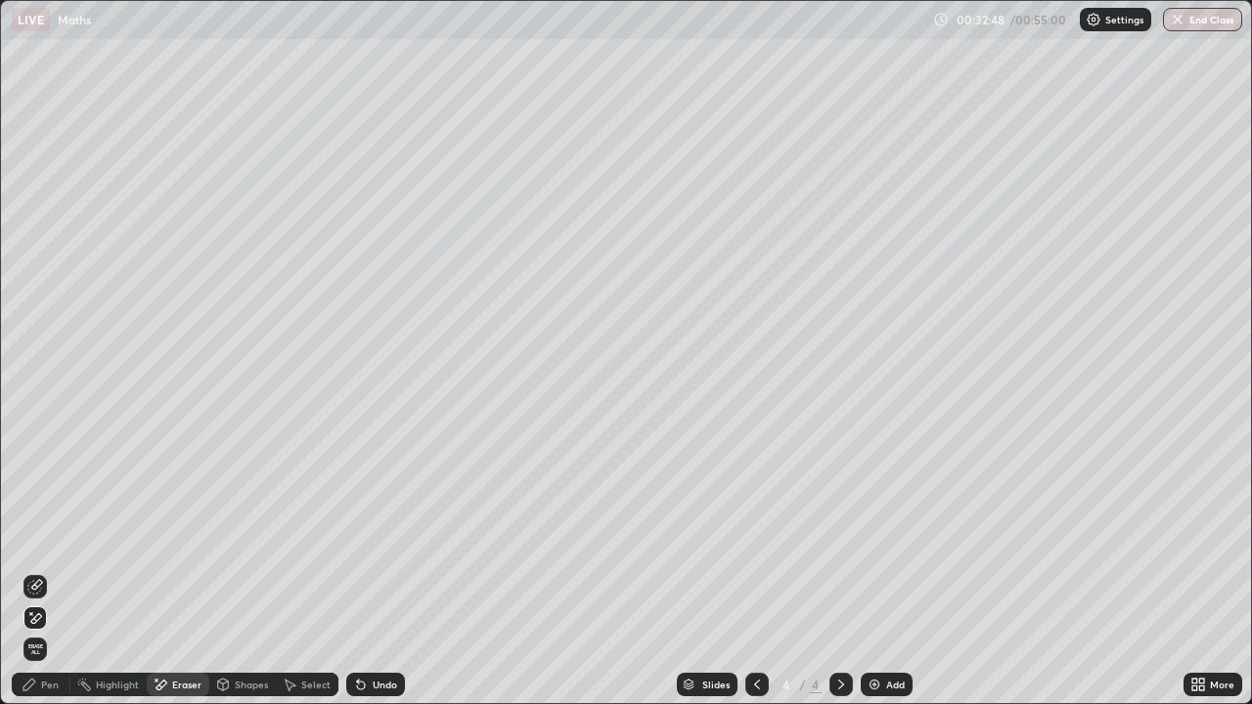
click at [53, 538] on div "Pen" at bounding box center [50, 685] width 18 height 10
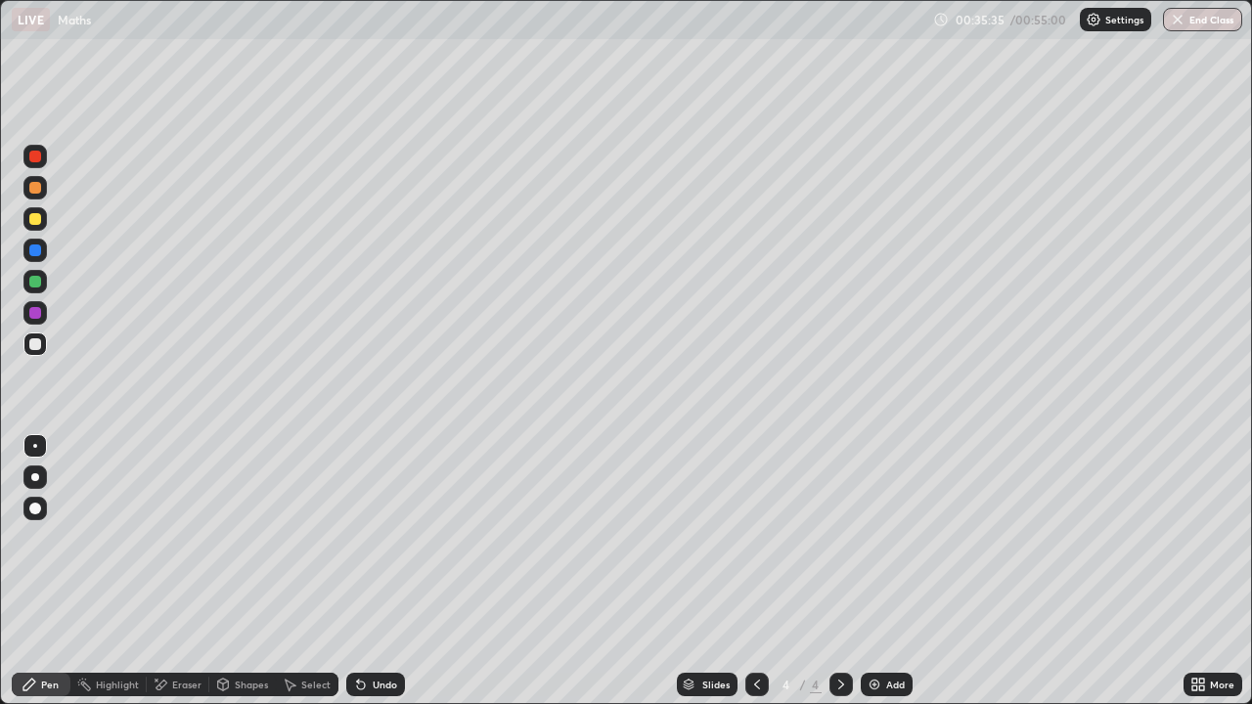
click at [173, 538] on div "Eraser" at bounding box center [186, 685] width 29 height 10
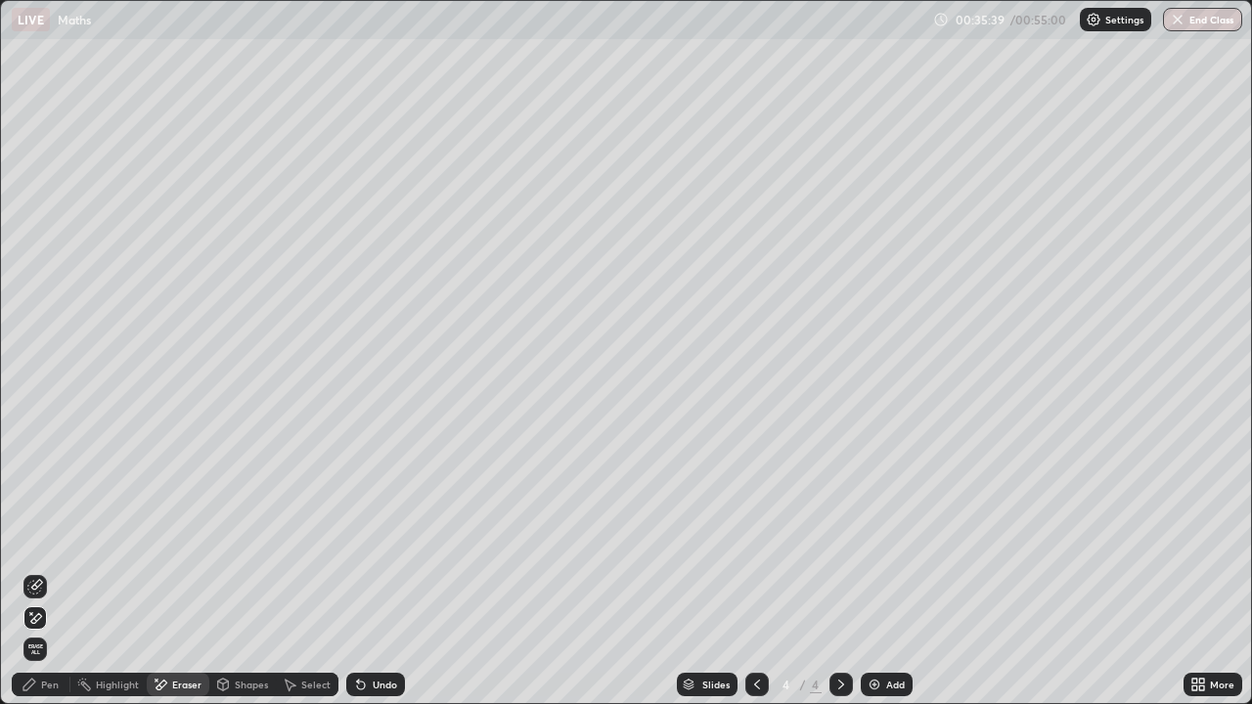
click at [54, 538] on div "Pen" at bounding box center [50, 685] width 18 height 10
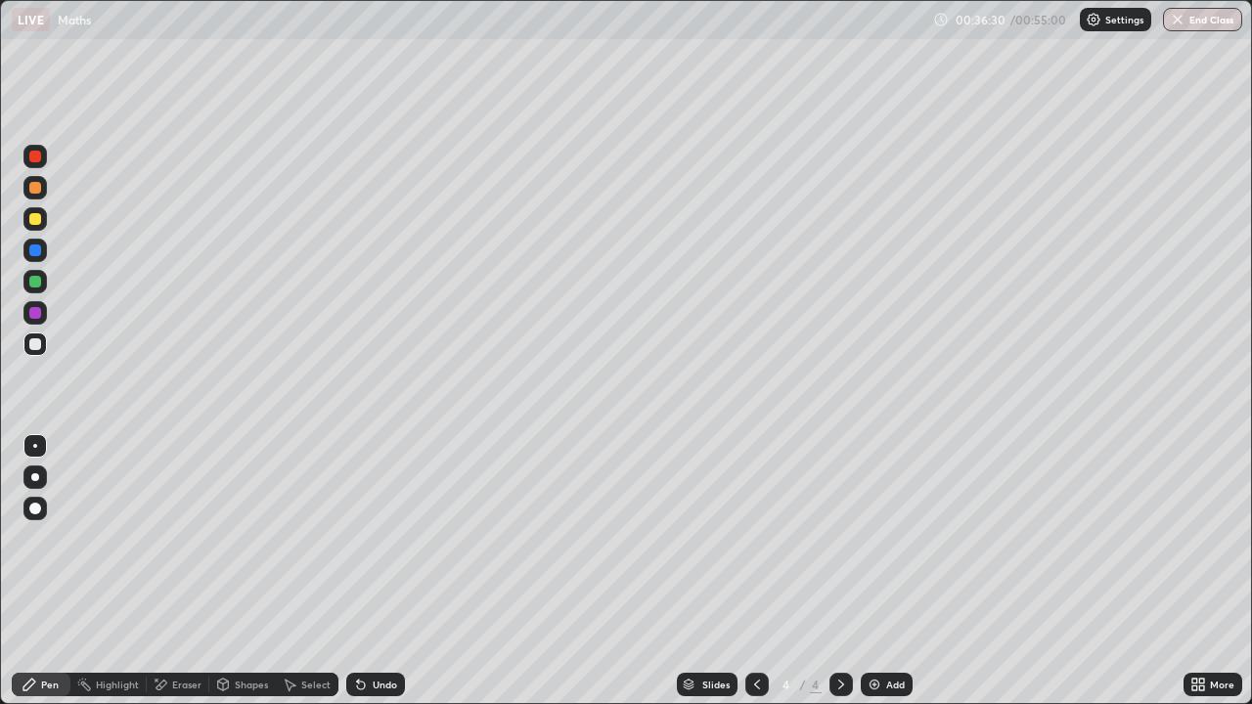
click at [357, 538] on icon at bounding box center [361, 686] width 8 height 8
click at [359, 538] on icon at bounding box center [361, 686] width 8 height 8
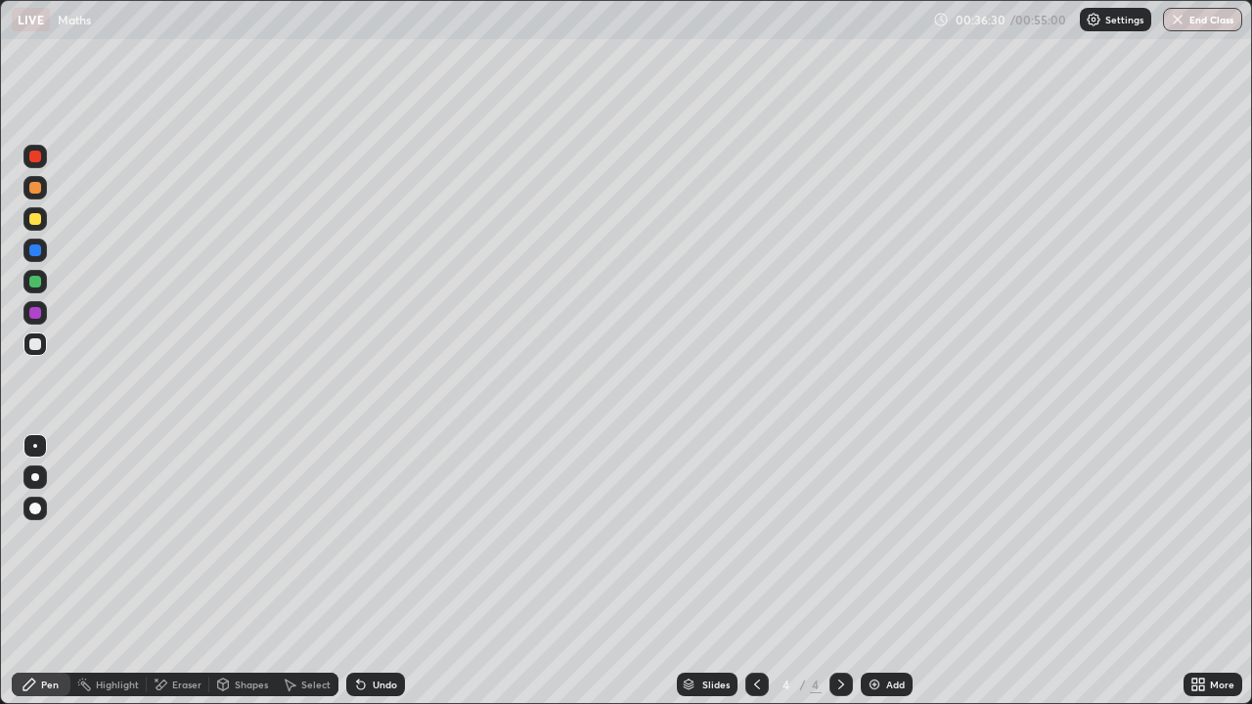
click at [358, 538] on icon at bounding box center [361, 686] width 8 height 8
click at [359, 538] on icon at bounding box center [361, 686] width 8 height 8
click at [361, 538] on icon at bounding box center [361, 686] width 8 height 8
click at [362, 538] on icon at bounding box center [361, 686] width 8 height 8
click at [361, 538] on icon at bounding box center [361, 686] width 8 height 8
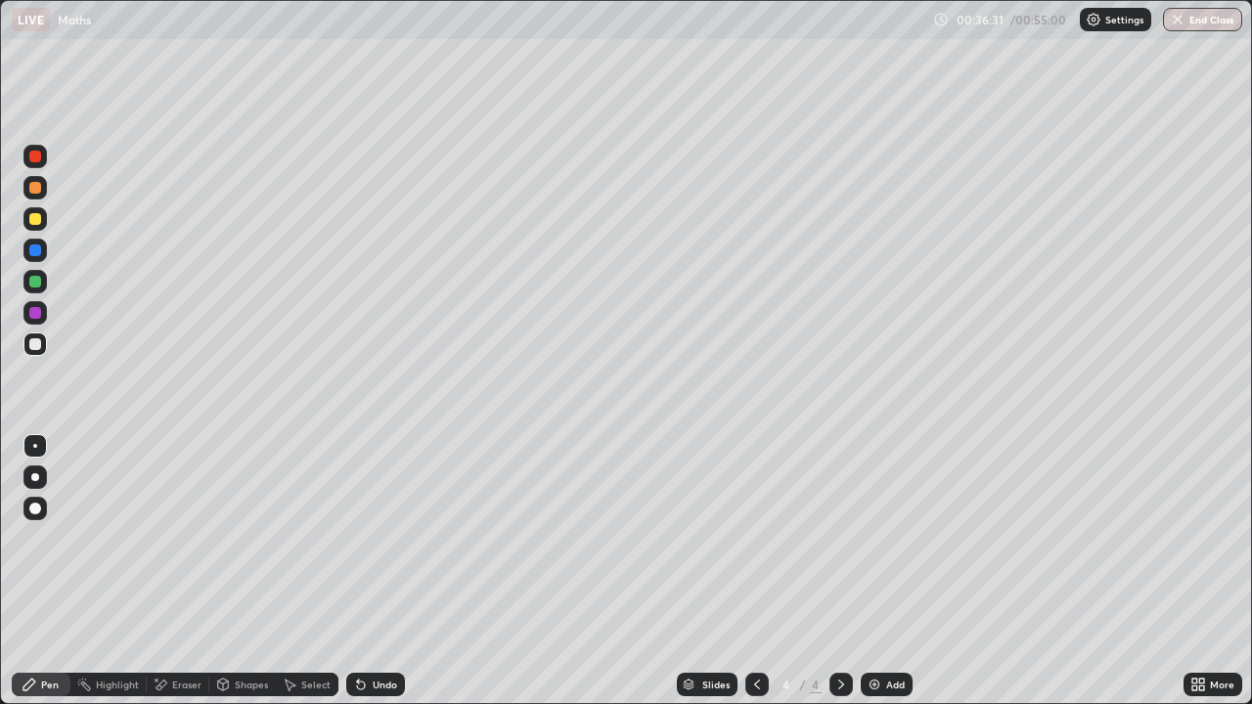
click at [361, 538] on icon at bounding box center [361, 686] width 8 height 8
click at [359, 538] on icon at bounding box center [361, 686] width 8 height 8
click at [358, 538] on icon at bounding box center [361, 686] width 8 height 8
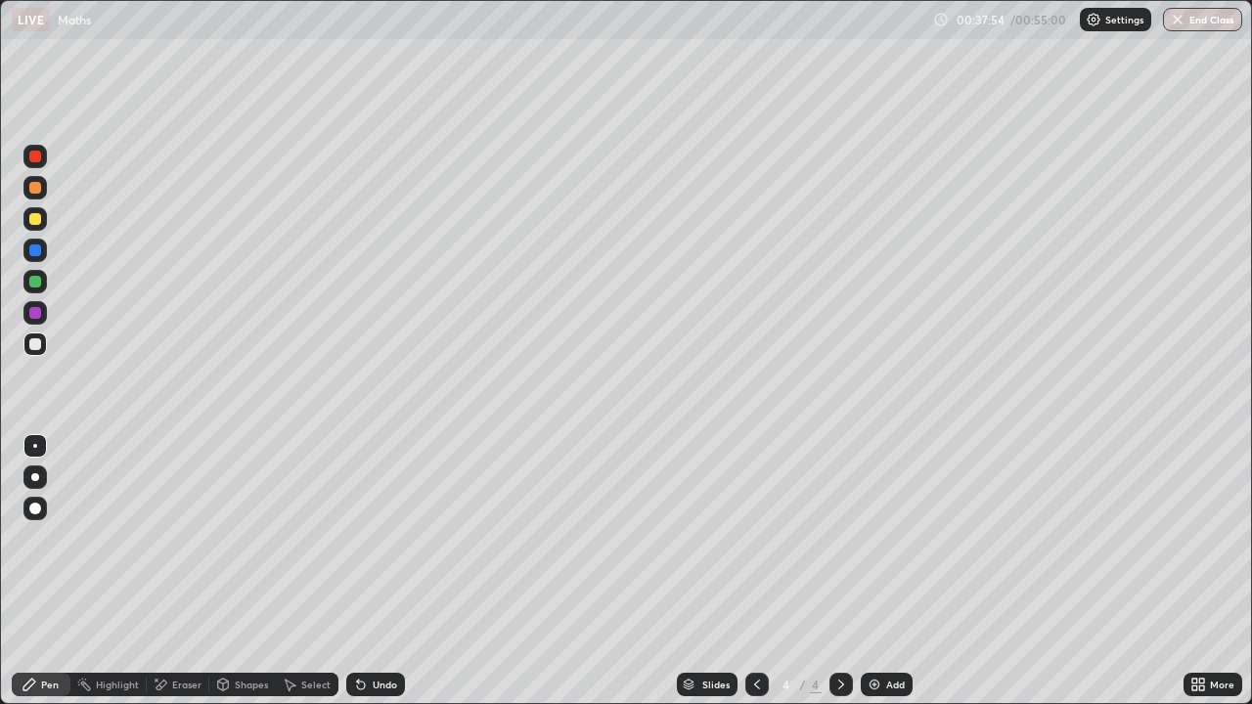
click at [366, 538] on icon at bounding box center [361, 685] width 16 height 16
click at [365, 538] on icon at bounding box center [361, 685] width 16 height 16
click at [877, 538] on img at bounding box center [875, 685] width 16 height 16
click at [376, 538] on div "Undo" at bounding box center [385, 685] width 24 height 10
click at [1007, 24] on div "00:54:28" at bounding box center [982, 20] width 55 height 12
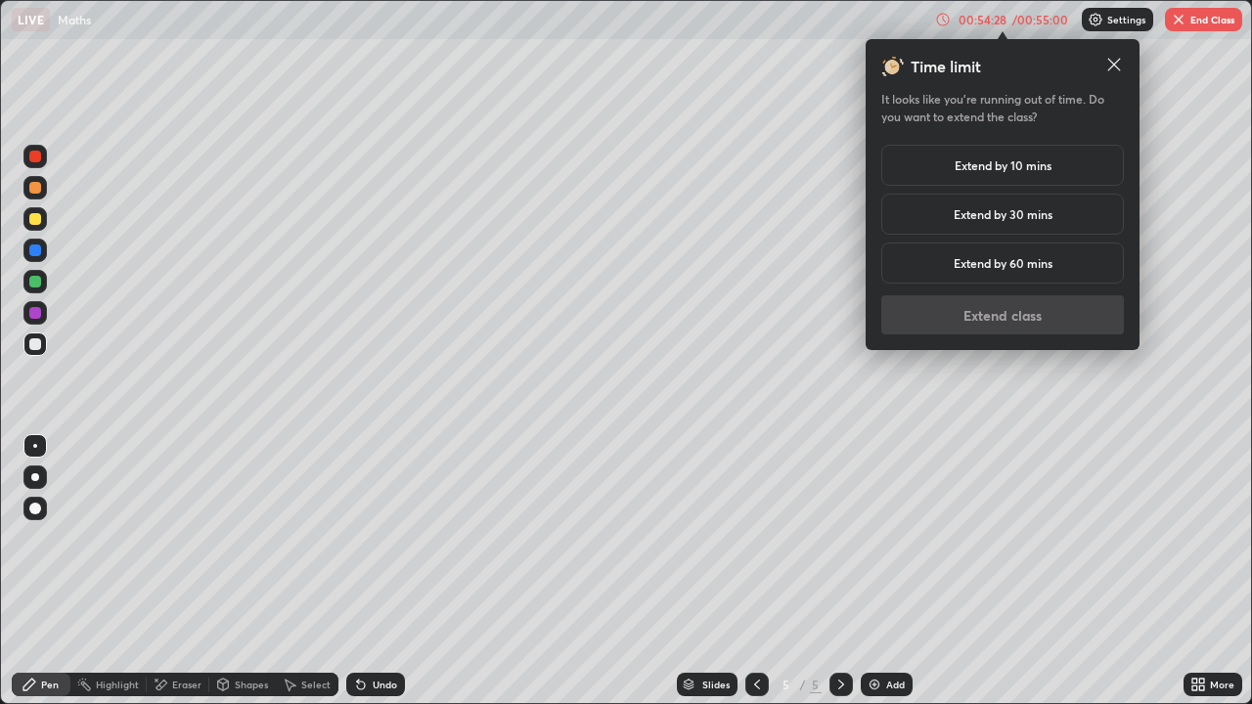
click at [991, 168] on h5 "Extend by 10 mins" at bounding box center [1003, 166] width 97 height 18
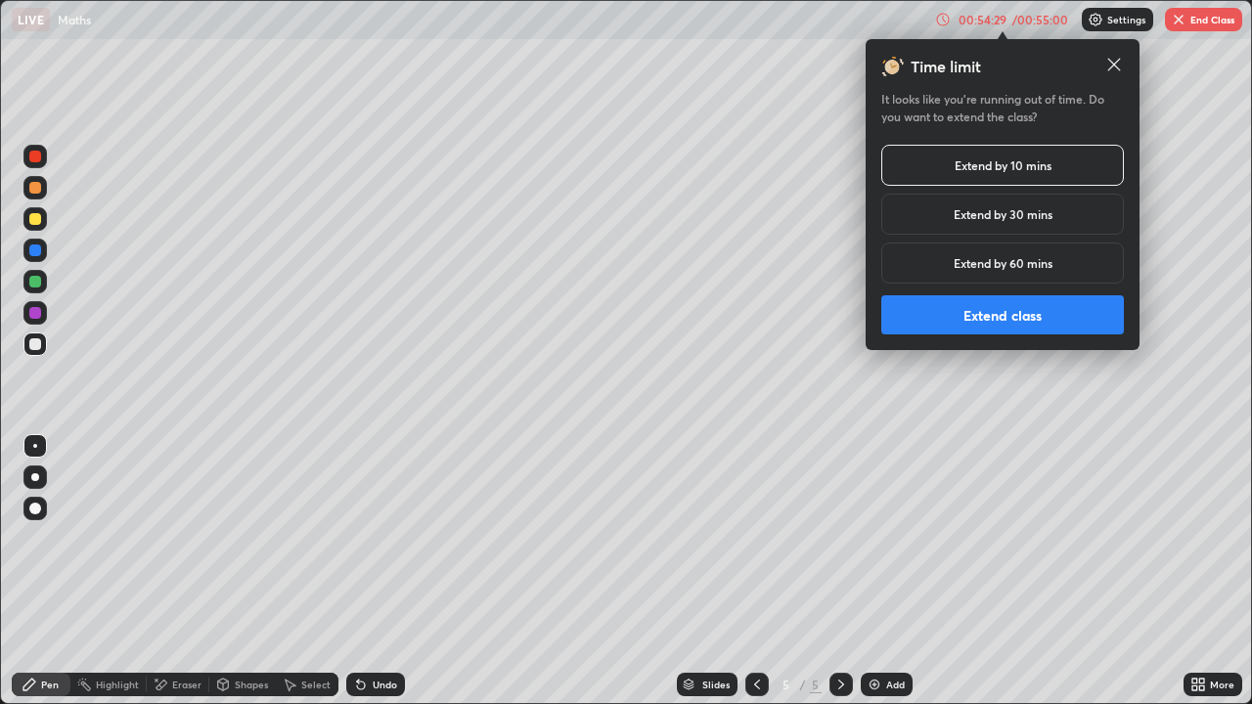
click at [989, 324] on button "Extend class" at bounding box center [1003, 314] width 243 height 39
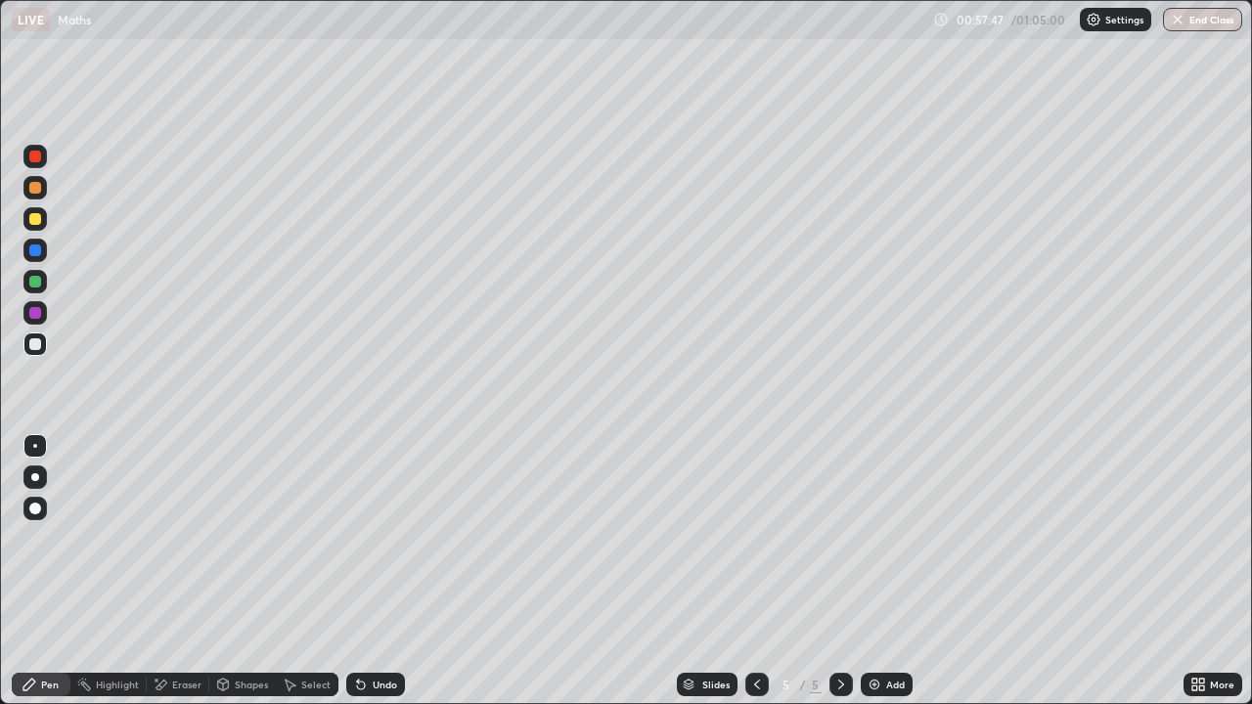
click at [1178, 19] on img "button" at bounding box center [1178, 20] width 16 height 16
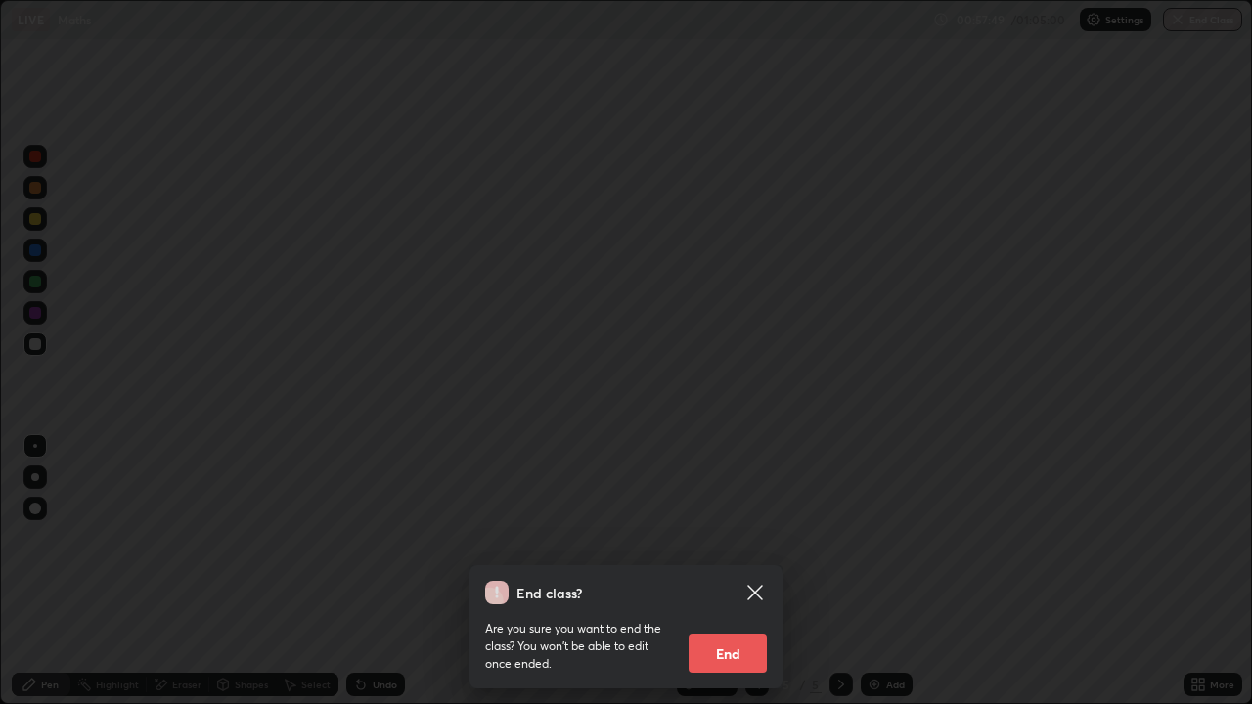
click at [719, 538] on button "End" at bounding box center [728, 653] width 78 height 39
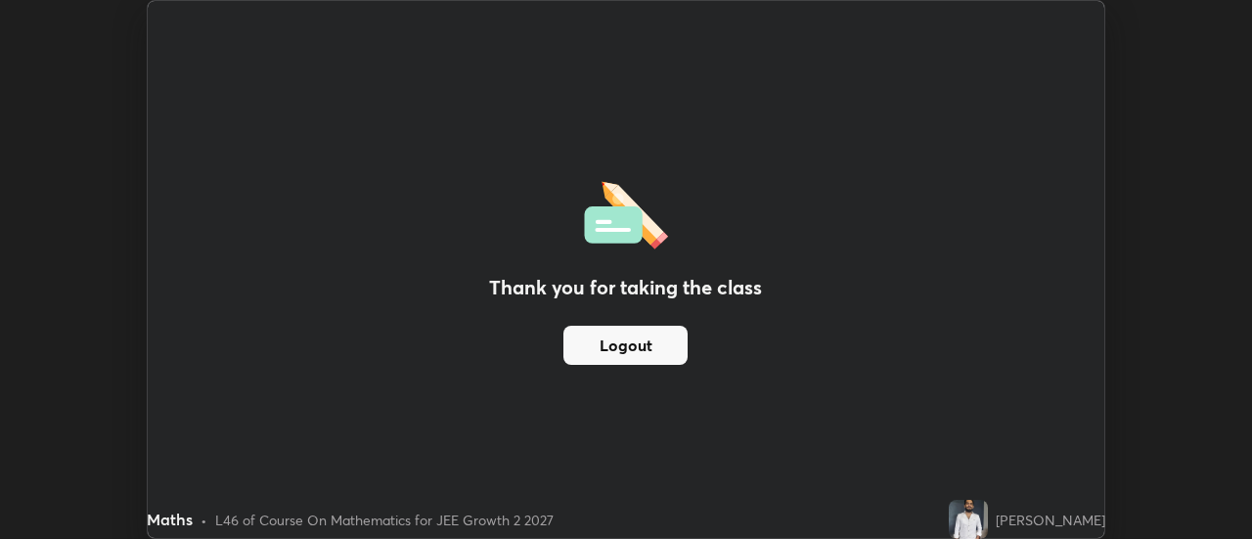
scroll to position [97302, 96589]
